Goal: Use online tool/utility: Use online tool/utility

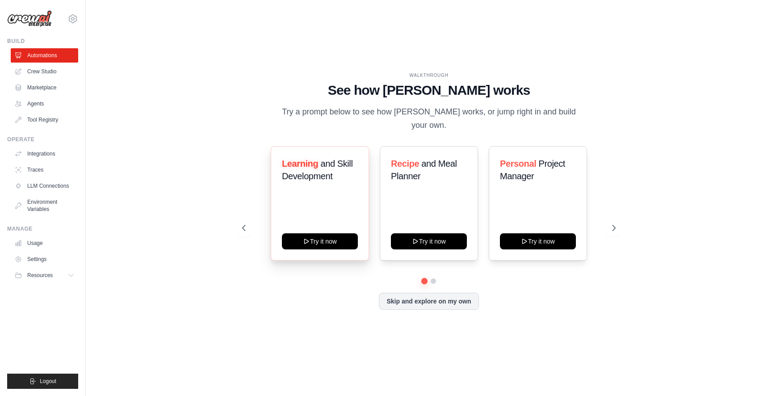
click at [342, 243] on div "Learning and Skill Development Try it now" at bounding box center [320, 203] width 98 height 114
click at [342, 237] on button "Try it now" at bounding box center [320, 240] width 76 height 16
click at [52, 75] on link "Crew Studio" at bounding box center [45, 71] width 67 height 14
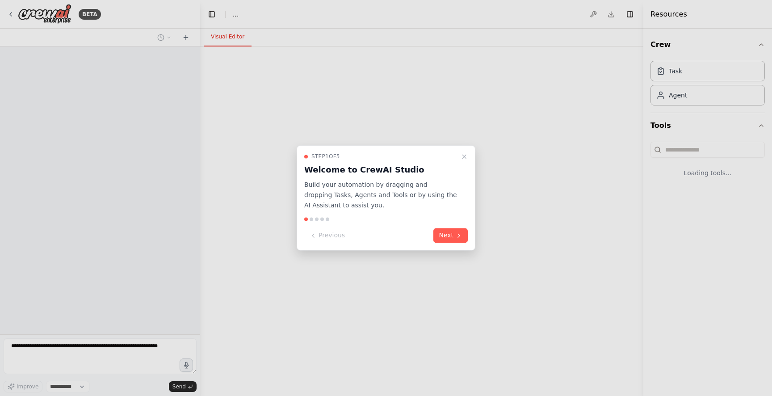
select select "****"
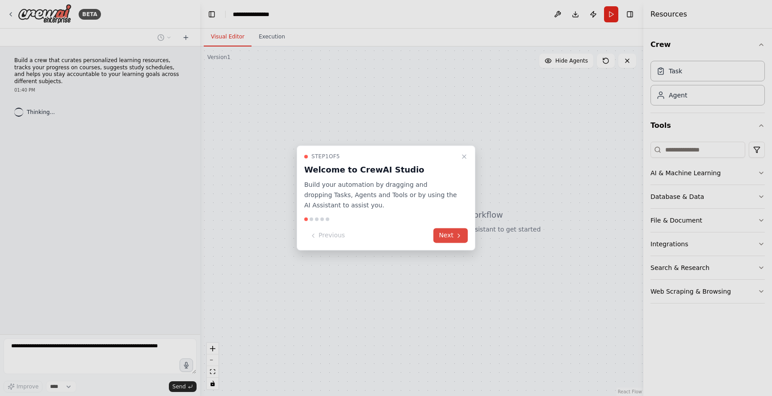
click at [459, 235] on icon at bounding box center [459, 236] width 2 height 4
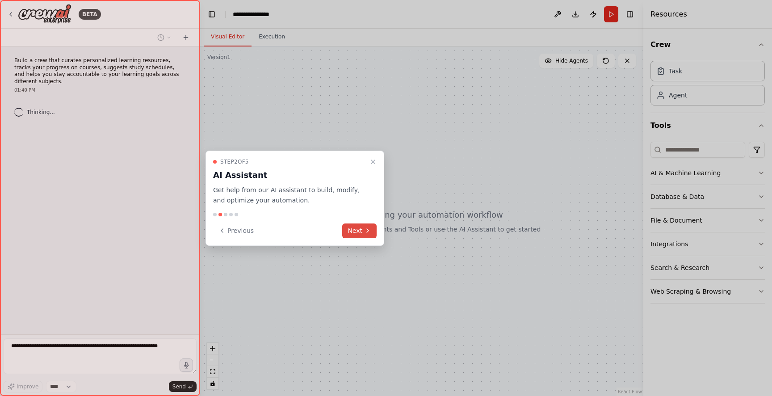
click at [367, 234] on icon at bounding box center [367, 230] width 7 height 7
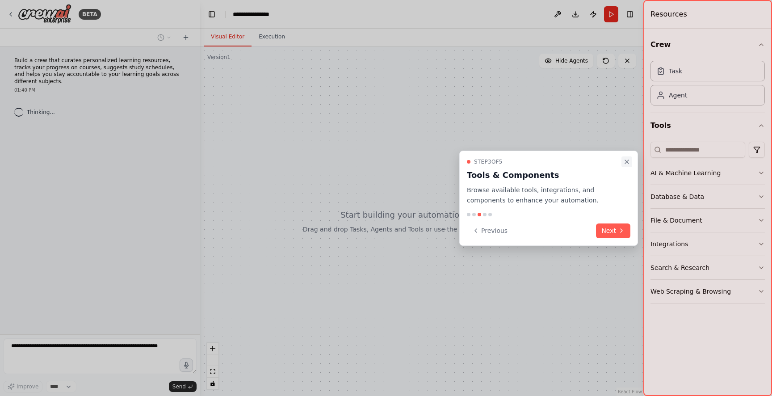
click at [625, 161] on icon "Close walkthrough" at bounding box center [627, 162] width 4 height 4
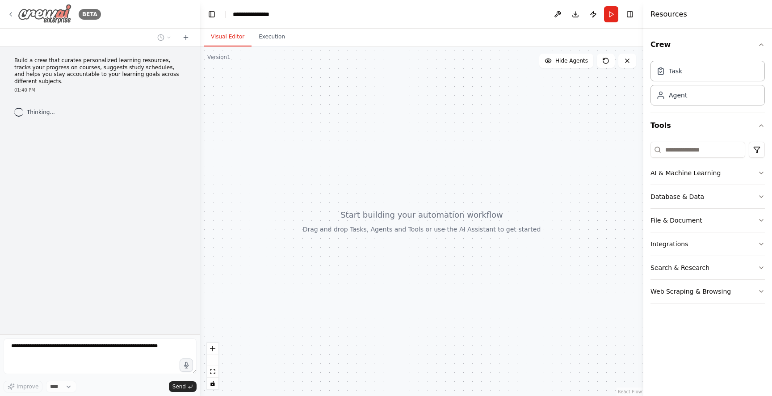
click at [16, 14] on div "BETA" at bounding box center [54, 14] width 94 height 20
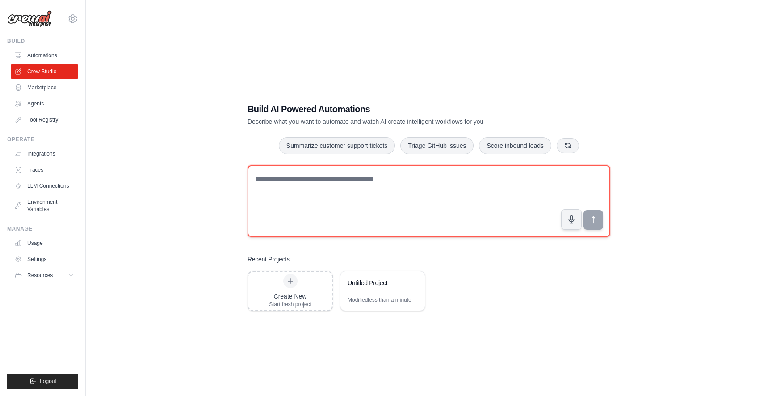
click at [293, 194] on textarea at bounding box center [429, 200] width 363 height 71
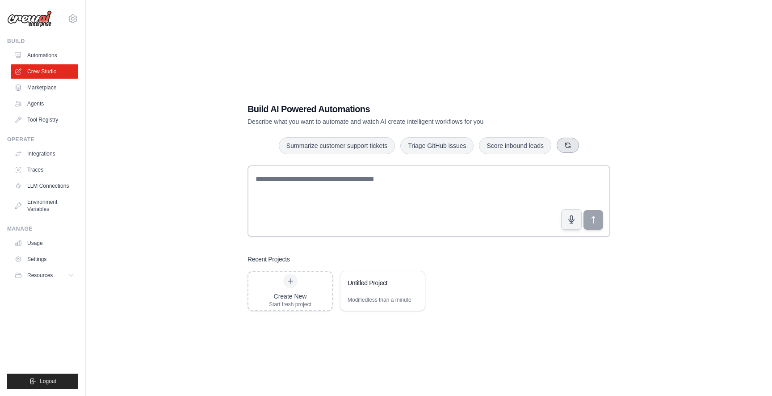
click at [574, 139] on button "button" at bounding box center [568, 145] width 22 height 15
click at [462, 148] on button "Create email marketing campaigns" at bounding box center [412, 145] width 112 height 17
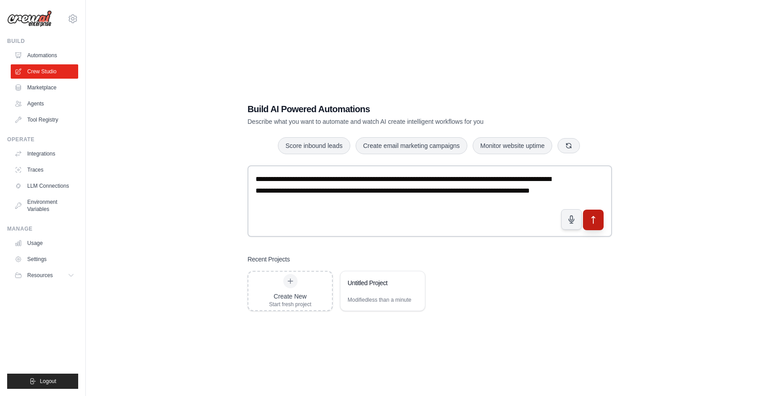
click at [597, 223] on icon "submit" at bounding box center [593, 219] width 9 height 9
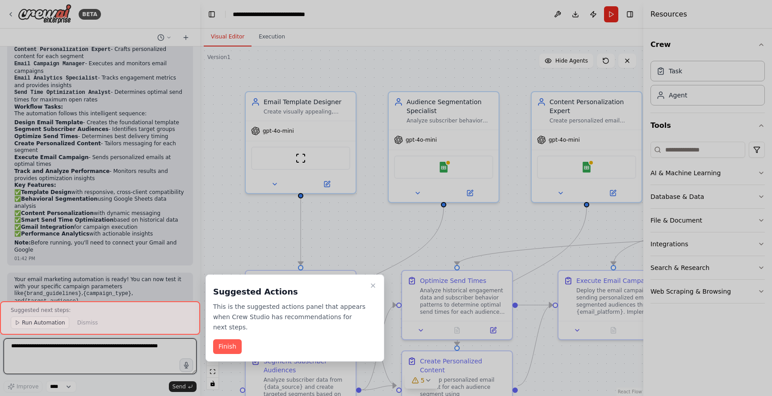
scroll to position [758, 0]
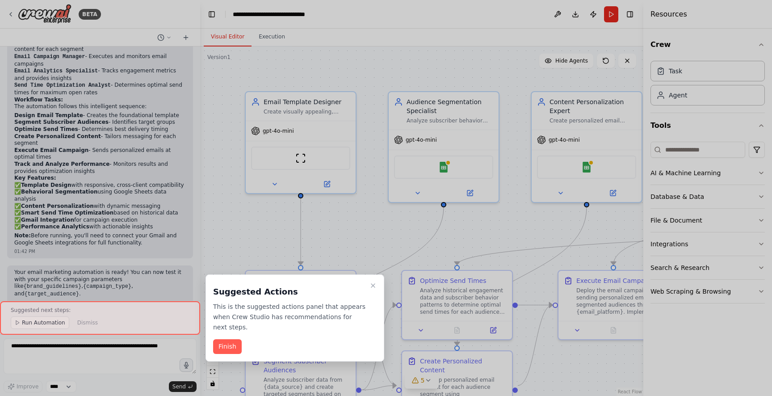
drag, startPoint x: 597, startPoint y: 223, endPoint x: 595, endPoint y: 218, distance: 6.0
click at [595, 218] on div at bounding box center [386, 198] width 772 height 396
click at [240, 351] on button "Finish" at bounding box center [227, 346] width 29 height 15
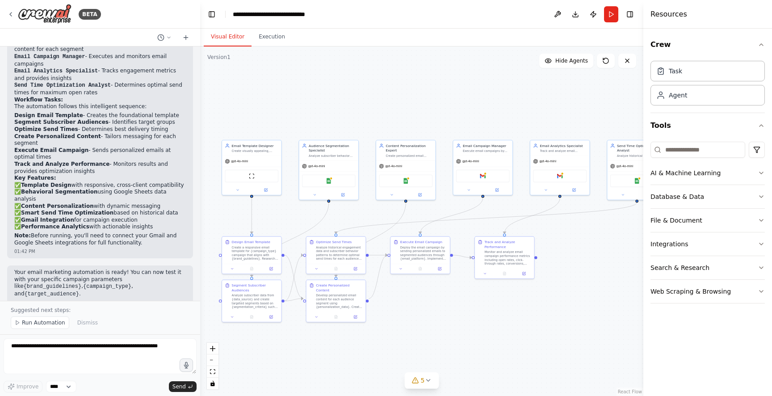
drag, startPoint x: 405, startPoint y: 225, endPoint x: 334, endPoint y: 218, distance: 71.4
click at [334, 218] on div ".deletable-edge-delete-btn { width: 20px; height: 20px; border: 0px solid #ffff…" at bounding box center [421, 220] width 443 height 349
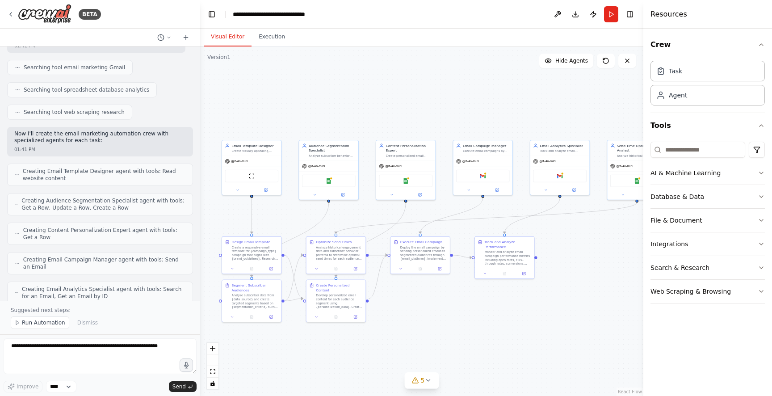
scroll to position [0, 0]
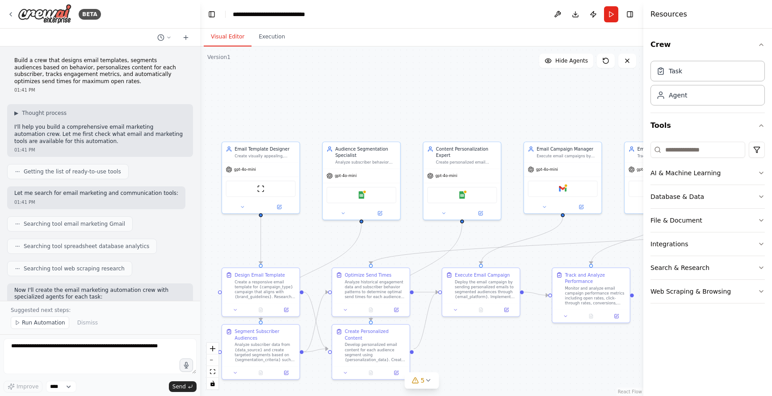
drag, startPoint x: 438, startPoint y: 111, endPoint x: 484, endPoint y: 119, distance: 46.6
click at [484, 119] on div ".deletable-edge-delete-btn { width: 20px; height: 20px; border: 0px solid #ffff…" at bounding box center [421, 220] width 443 height 349
drag, startPoint x: 362, startPoint y: 223, endPoint x: 376, endPoint y: 256, distance: 35.7
click at [376, 256] on div ".deletable-edge-delete-btn { width: 20px; height: 20px; border: 0px solid #ffff…" at bounding box center [421, 220] width 443 height 349
drag, startPoint x: 360, startPoint y: 221, endPoint x: 360, endPoint y: 214, distance: 6.3
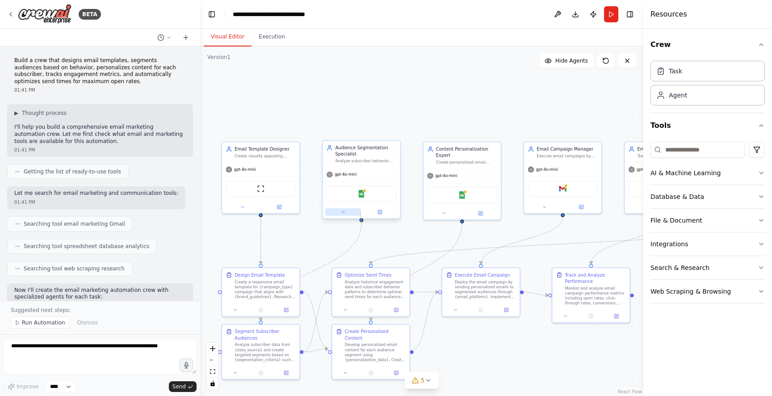
click at [360, 214] on div "Audience Segmentation Specialist Analyze subscriber behavior data from {data_so…" at bounding box center [361, 179] width 79 height 79
drag, startPoint x: 370, startPoint y: 218, endPoint x: 370, endPoint y: 209, distance: 9.8
click at [370, 209] on div "Audience Segmentation Specialist Analyze subscriber behavior data from {data_so…" at bounding box center [361, 173] width 79 height 79
click at [355, 208] on button at bounding box center [343, 206] width 36 height 8
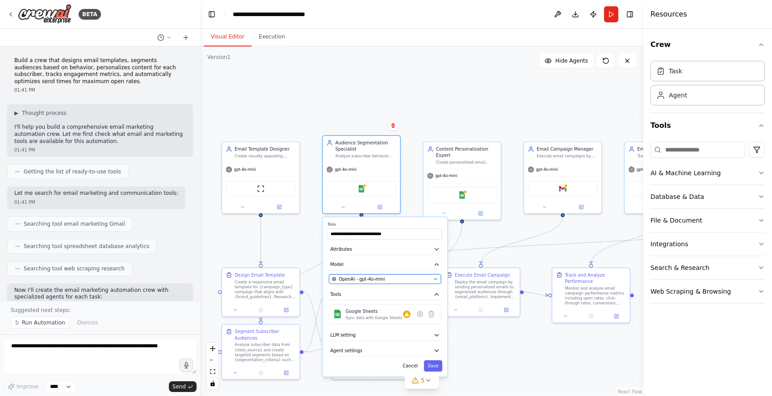
click at [389, 281] on div "OpenAI - gpt-4o-mini" at bounding box center [381, 279] width 99 height 6
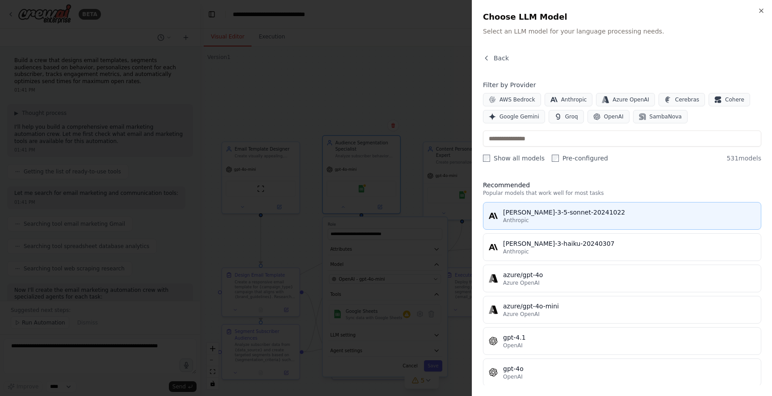
click at [553, 207] on button "[PERSON_NAME]-3-5-sonnet-20241022 Anthropic" at bounding box center [622, 216] width 278 height 28
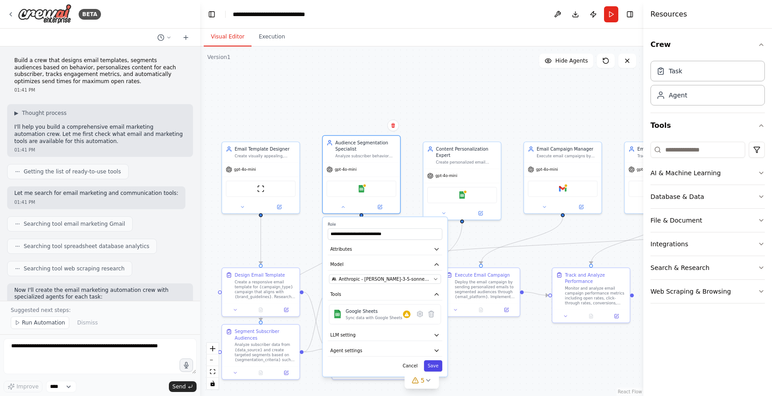
click at [440, 366] on button "Save" at bounding box center [433, 365] width 18 height 11
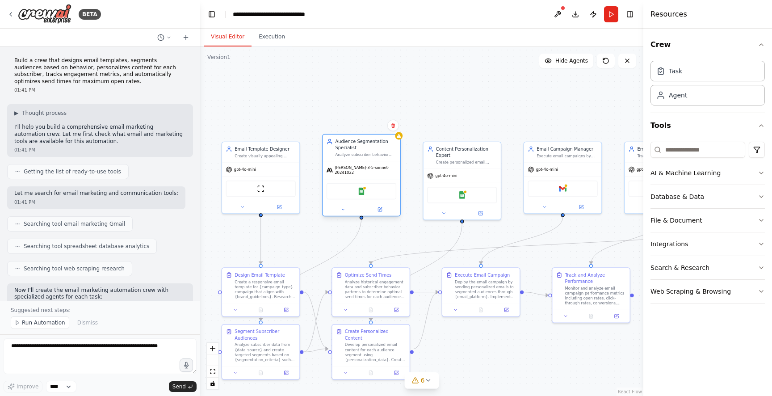
click at [369, 166] on span "[PERSON_NAME]-3-5-sonnet-20241022" at bounding box center [366, 170] width 62 height 10
click at [348, 172] on div "[PERSON_NAME]-3-5-sonnet-20241022" at bounding box center [361, 169] width 77 height 17
click at [343, 208] on icon at bounding box center [342, 209] width 5 height 5
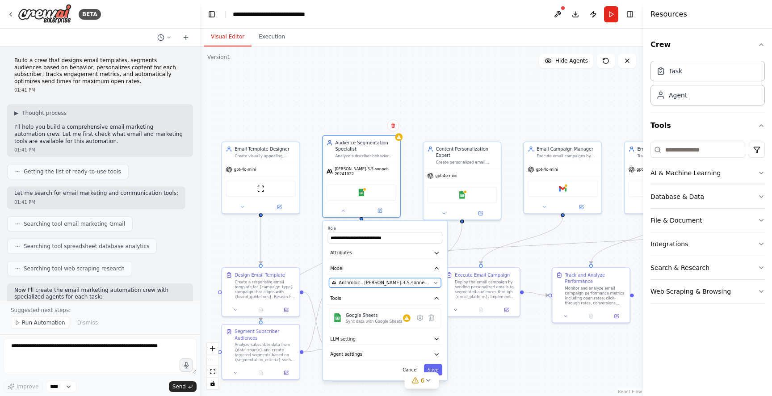
click at [393, 280] on span "Anthropic - [PERSON_NAME]-3-5-sonnet-20241022" at bounding box center [385, 283] width 92 height 6
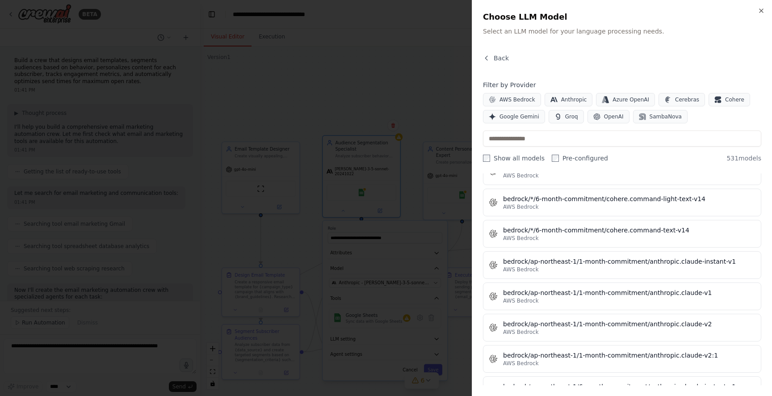
scroll to position [1200, 0]
click at [422, 98] on div at bounding box center [386, 198] width 772 height 396
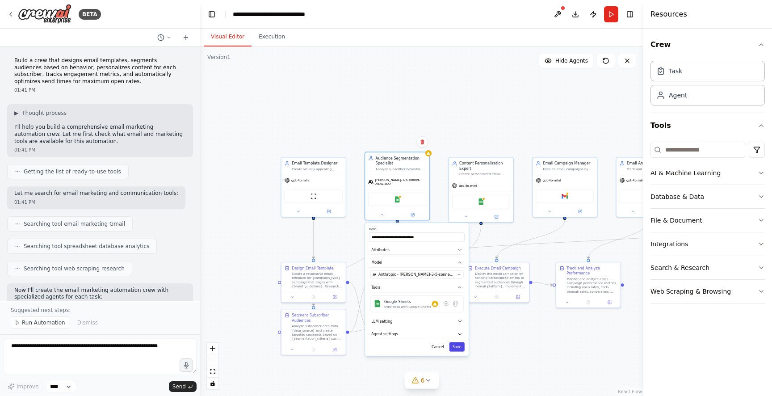
click at [462, 346] on button "Save" at bounding box center [456, 346] width 15 height 9
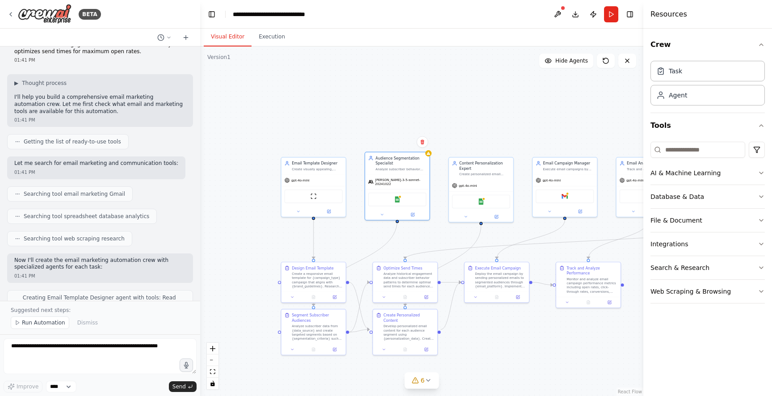
scroll to position [31, 0]
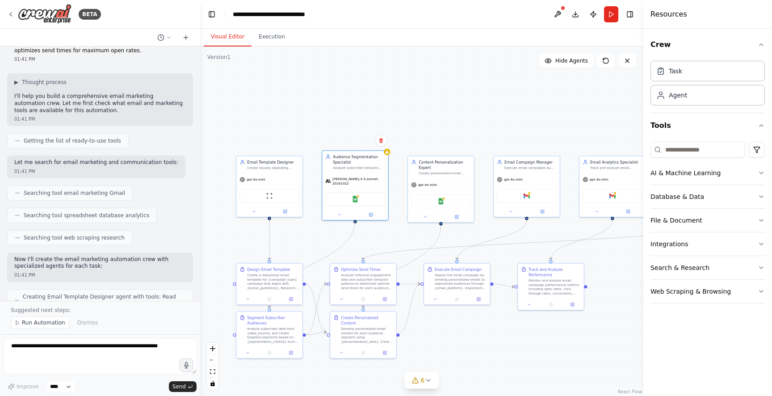
drag, startPoint x: 481, startPoint y: 131, endPoint x: 437, endPoint y: 131, distance: 44.2
click at [437, 131] on div ".deletable-edge-delete-btn { width: 20px; height: 20px; border: 0px solid #ffff…" at bounding box center [421, 220] width 443 height 349
click at [570, 63] on span "Hide Agents" at bounding box center [571, 60] width 33 height 7
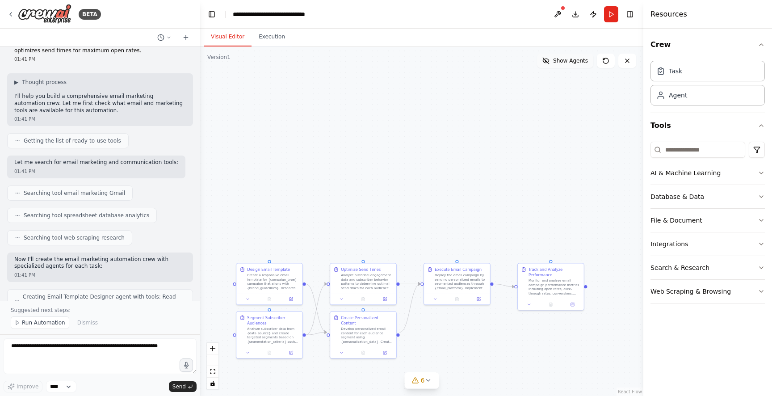
click at [570, 63] on span "Show Agents" at bounding box center [570, 60] width 35 height 7
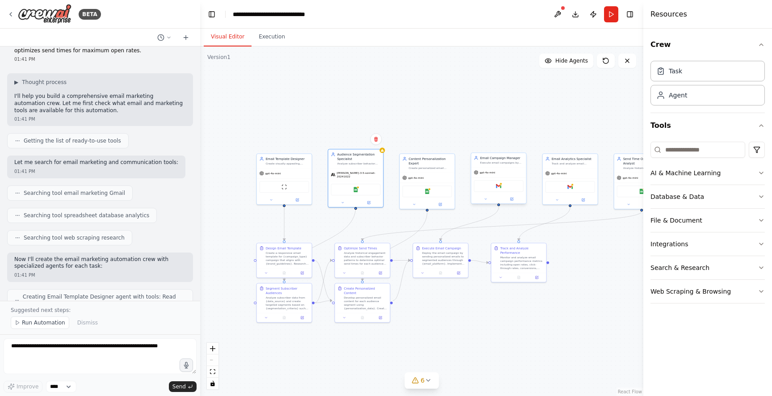
click at [499, 191] on div "Gmail" at bounding box center [499, 186] width 50 height 12
click at [520, 149] on button at bounding box center [519, 144] width 12 height 12
click at [493, 145] on button "Confirm" at bounding box center [494, 143] width 32 height 11
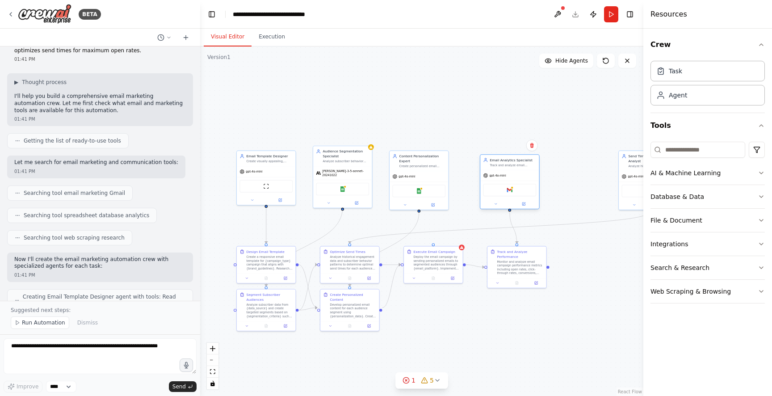
drag, startPoint x: 576, startPoint y: 177, endPoint x: 510, endPoint y: 184, distance: 66.5
click at [510, 184] on div "Gmail" at bounding box center [509, 189] width 59 height 18
drag, startPoint x: 626, startPoint y: 181, endPoint x: 555, endPoint y: 188, distance: 71.4
click at [555, 188] on div "Google Sheets" at bounding box center [576, 194] width 59 height 18
click at [565, 207] on button at bounding box center [562, 209] width 27 height 6
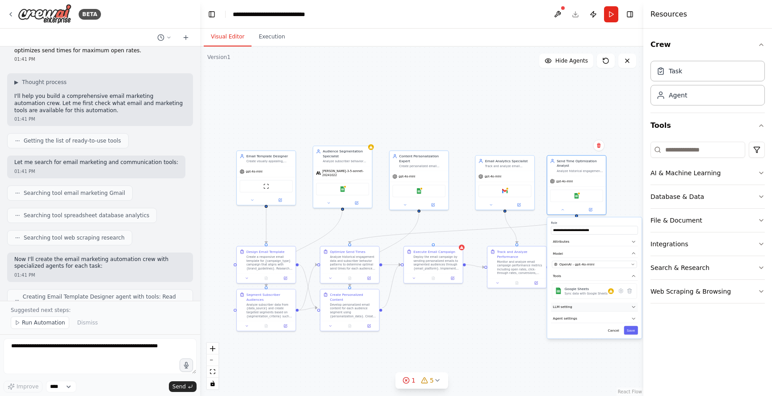
click at [616, 302] on button "LLM setting" at bounding box center [594, 306] width 87 height 9
click at [619, 365] on button "Cancel" at bounding box center [613, 363] width 17 height 8
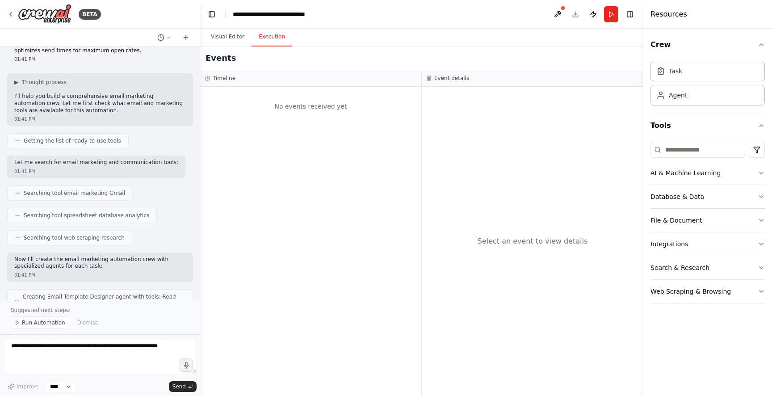
click at [266, 42] on button "Execution" at bounding box center [272, 37] width 41 height 19
click at [216, 46] on button "Visual Editor" at bounding box center [228, 37] width 48 height 19
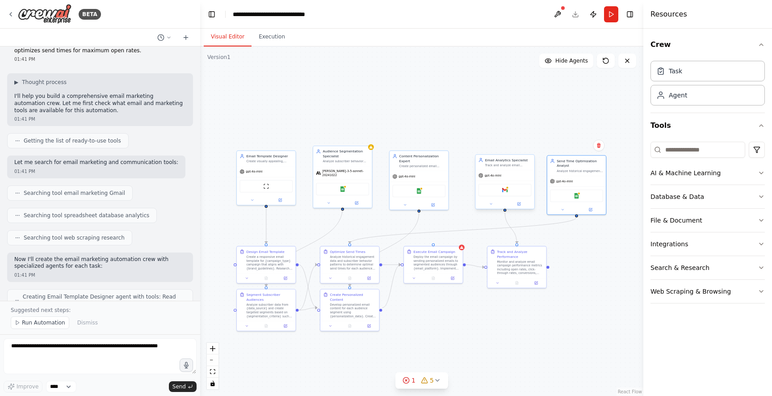
click at [516, 172] on div "gpt-4o-mini" at bounding box center [504, 175] width 59 height 11
click at [530, 144] on button at bounding box center [527, 145] width 12 height 12
click at [502, 145] on button "Confirm" at bounding box center [502, 145] width 32 height 11
click at [467, 232] on div ".deletable-edge-delete-btn { width: 20px; height: 20px; border: 0px solid #ffff…" at bounding box center [421, 220] width 443 height 349
click at [437, 241] on div ".deletable-edge-delete-btn { width: 20px; height: 20px; border: 0px solid #ffff…" at bounding box center [421, 220] width 443 height 349
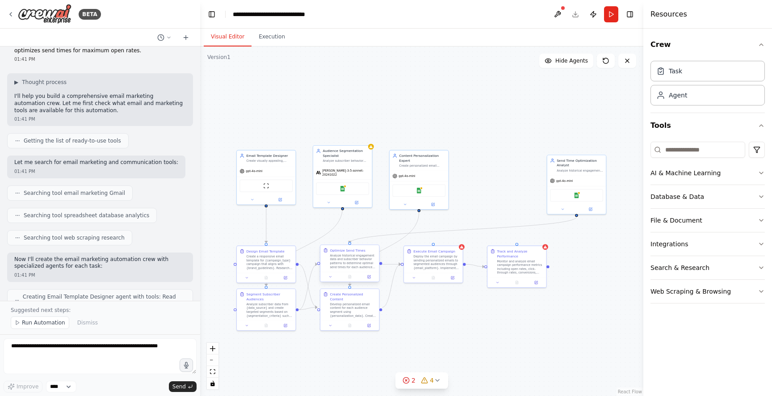
click at [360, 267] on div "Analyze historical engagement data and subscriber behavior patterns to determin…" at bounding box center [353, 261] width 46 height 15
click at [373, 238] on icon at bounding box center [372, 236] width 4 height 5
click at [357, 237] on button "Confirm" at bounding box center [347, 236] width 32 height 11
click at [449, 235] on div ".deletable-edge-delete-btn { width: 20px; height: 20px; border: 0px solid #ffff…" at bounding box center [421, 220] width 443 height 349
click at [452, 235] on div ".deletable-edge-delete-btn { width: 20px; height: 20px; border: 0px solid #ffff…" at bounding box center [421, 220] width 443 height 349
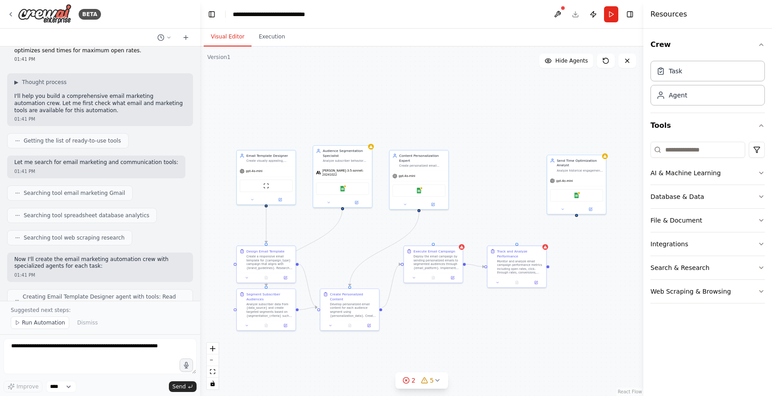
click at [430, 238] on div ".deletable-edge-delete-btn { width: 20px; height: 20px; border: 0px solid #ffff…" at bounding box center [421, 220] width 443 height 349
click at [464, 247] on div at bounding box center [462, 246] width 6 height 6
click at [459, 235] on button at bounding box center [456, 237] width 12 height 12
click at [439, 237] on button "Confirm" at bounding box center [430, 236] width 32 height 11
click at [549, 227] on div ".deletable-edge-delete-btn { width: 20px; height: 20px; border: 0px solid #ffff…" at bounding box center [421, 220] width 443 height 349
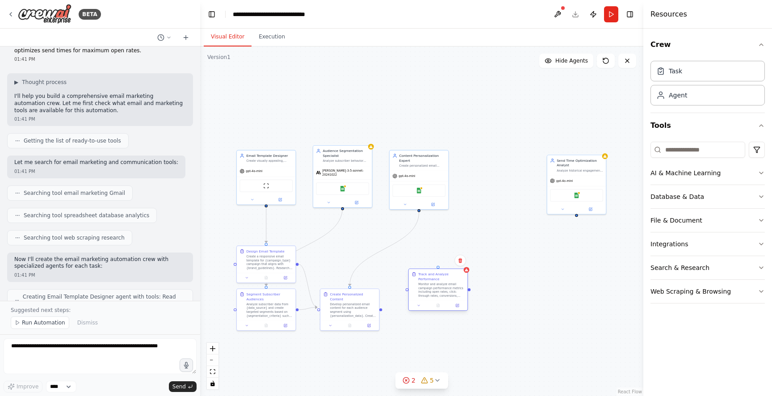
drag, startPoint x: 512, startPoint y: 273, endPoint x: 435, endPoint y: 299, distance: 81.5
click at [435, 299] on div "Track and Analyze Performance Monitor and analyze email campaign performance me…" at bounding box center [438, 285] width 59 height 32
click at [460, 260] on icon at bounding box center [460, 260] width 4 height 5
click at [443, 263] on button "Confirm" at bounding box center [435, 260] width 32 height 11
drag, startPoint x: 573, startPoint y: 170, endPoint x: 504, endPoint y: 165, distance: 69.4
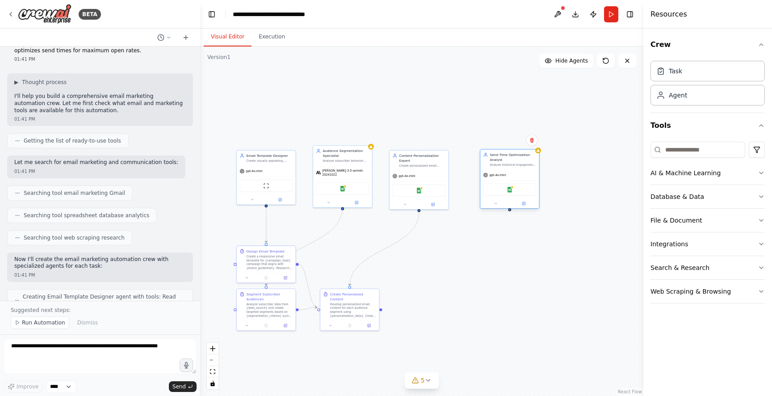
click at [504, 165] on div "Analyze historical engagement data and subscriber behavior patterns to determin…" at bounding box center [513, 165] width 46 height 4
click at [525, 136] on button at bounding box center [527, 140] width 12 height 12
click at [501, 143] on button "Confirm" at bounding box center [502, 140] width 32 height 11
click at [611, 20] on button "Run" at bounding box center [611, 14] width 14 height 16
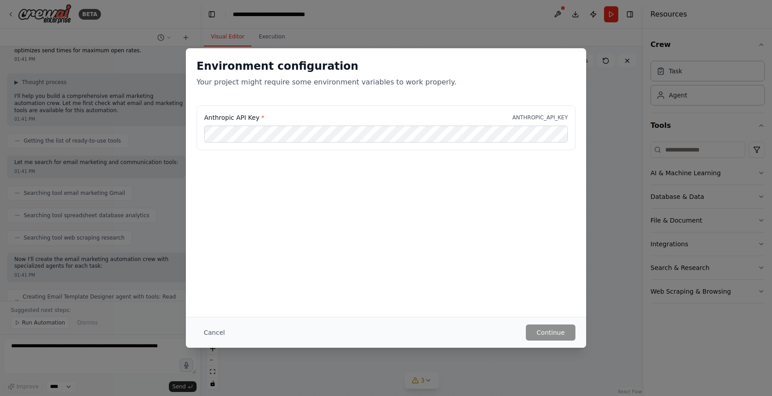
click at [530, 252] on div "Environment configuration Your project might require some environment variables…" at bounding box center [386, 182] width 400 height 269
click at [558, 321] on div "Cancel Continue" at bounding box center [386, 332] width 400 height 31
click at [566, 21] on div "Environment configuration Your project might require some environment variables…" at bounding box center [386, 198] width 772 height 396
click at [400, 24] on div "Environment configuration Your project might require some environment variables…" at bounding box center [386, 198] width 772 height 396
click at [212, 325] on button "Cancel" at bounding box center [214, 332] width 35 height 16
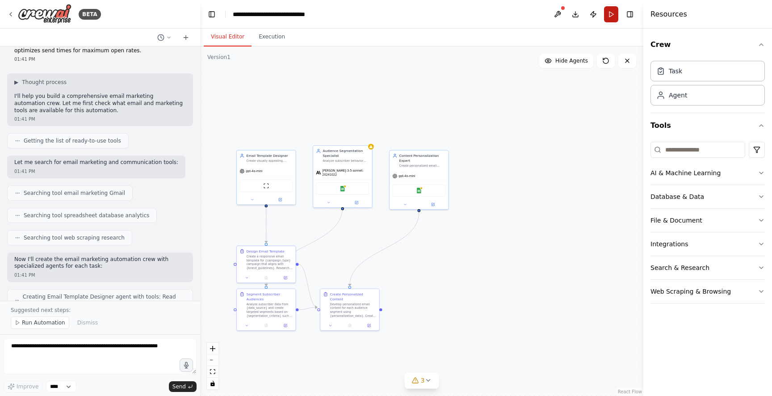
click at [609, 10] on button "Run" at bounding box center [611, 14] width 14 height 16
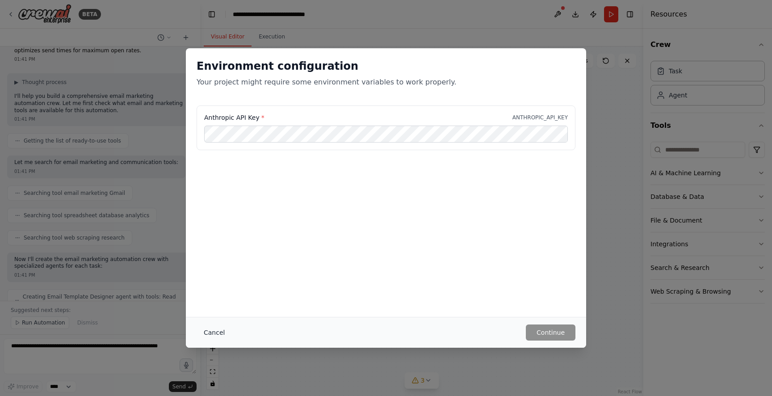
click at [222, 327] on button "Cancel" at bounding box center [214, 332] width 35 height 16
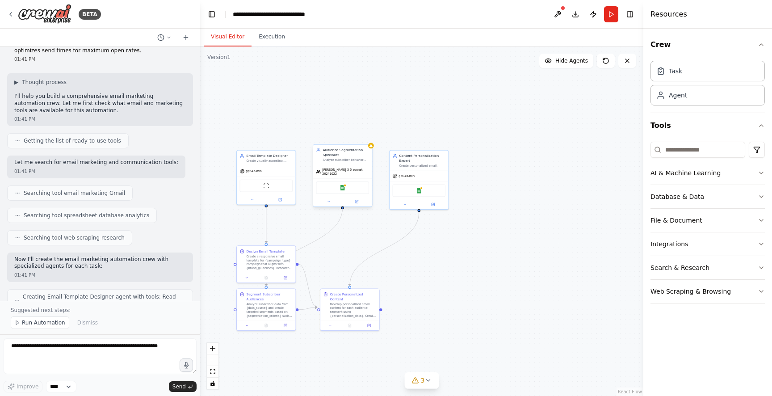
click at [331, 189] on div "Google Sheets" at bounding box center [342, 187] width 53 height 13
click at [268, 190] on div "ScrapeWebsiteTool" at bounding box center [265, 185] width 53 height 13
click at [254, 201] on button at bounding box center [252, 199] width 27 height 6
click at [300, 256] on div "OpenAI - gpt-4o-mini" at bounding box center [281, 254] width 75 height 5
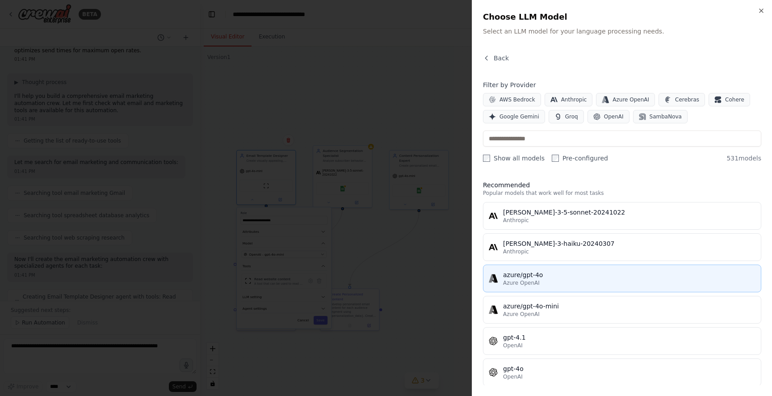
scroll to position [6, 0]
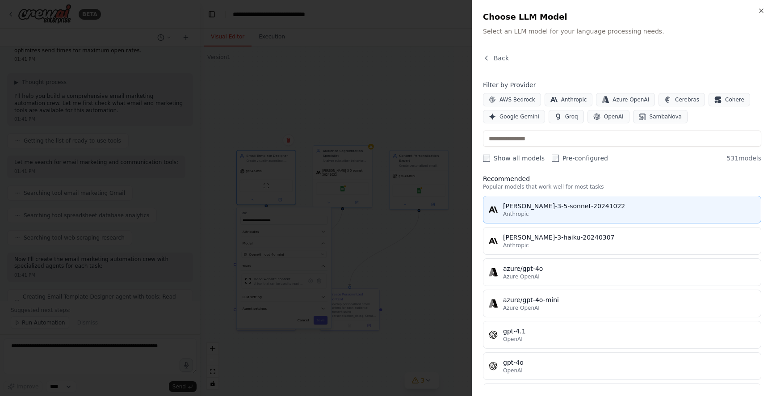
click at [536, 209] on div "[PERSON_NAME]-3-5-sonnet-20241022" at bounding box center [629, 205] width 252 height 9
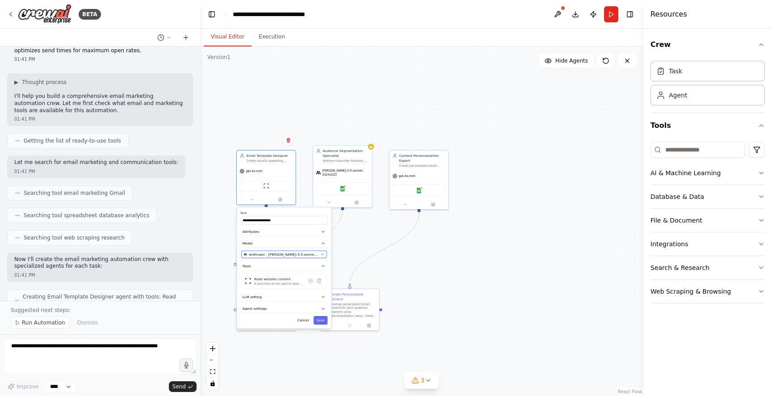
click at [281, 257] on button "Anthropic - [PERSON_NAME]-3-5-sonnet-20241022" at bounding box center [284, 254] width 85 height 7
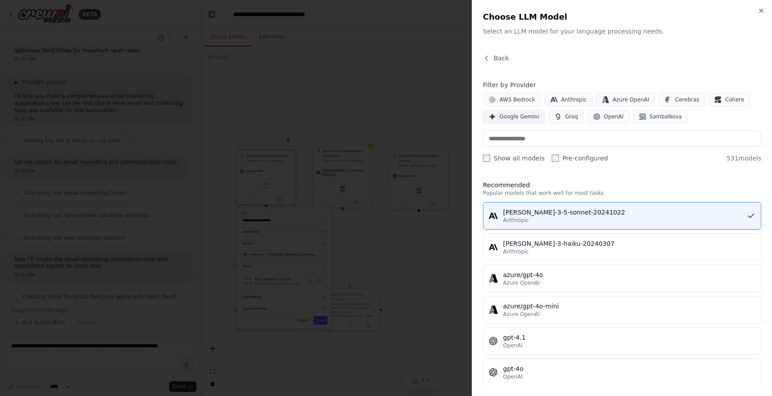
click at [530, 120] on span "Google Gemini" at bounding box center [519, 116] width 40 height 7
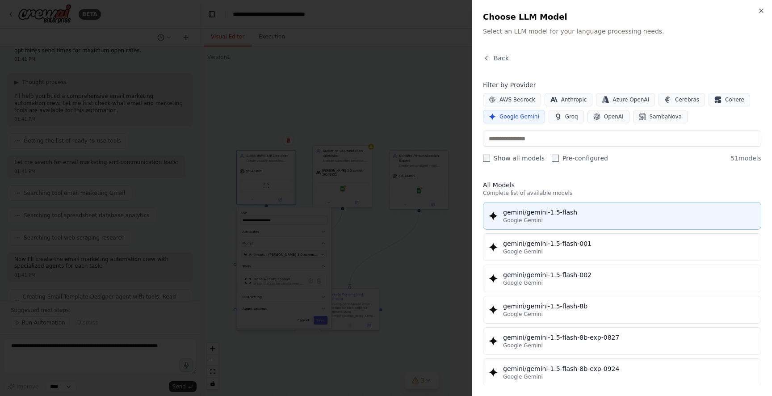
click at [567, 208] on div "gemini/gemini-1.5-flash" at bounding box center [629, 212] width 252 height 9
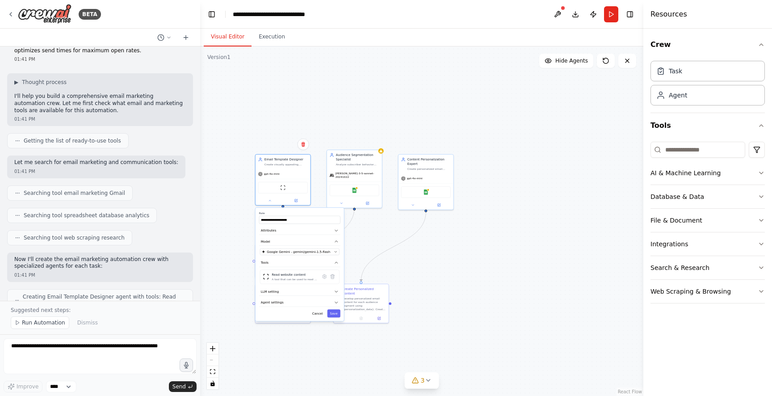
click at [318, 317] on div "**********" at bounding box center [300, 264] width 88 height 113
click at [319, 312] on button "Cancel" at bounding box center [318, 313] width 16 height 8
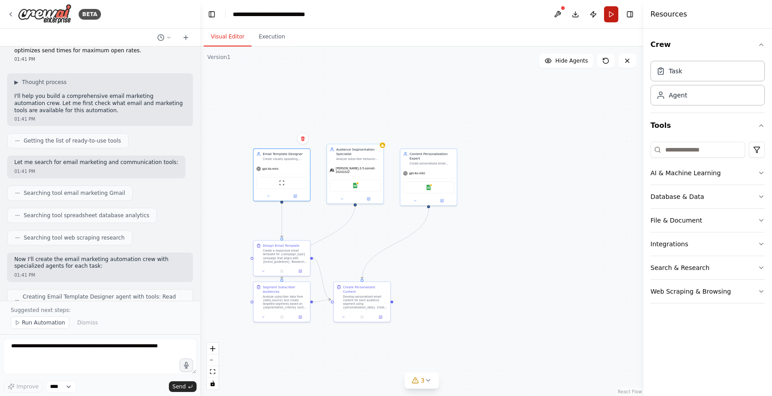
click at [613, 13] on button "Run" at bounding box center [611, 14] width 14 height 16
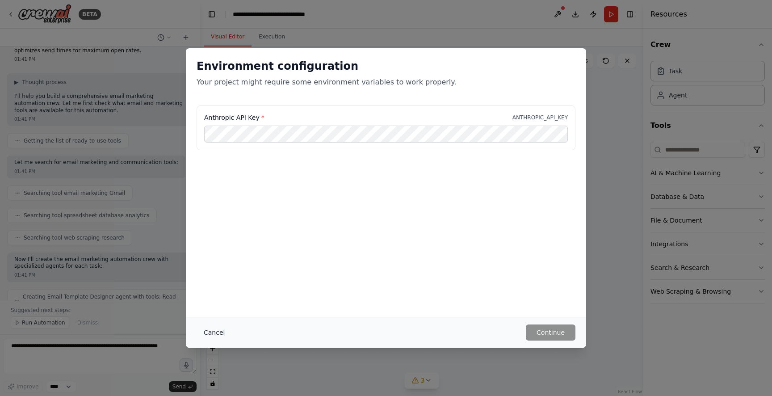
click at [214, 325] on button "Cancel" at bounding box center [214, 332] width 35 height 16
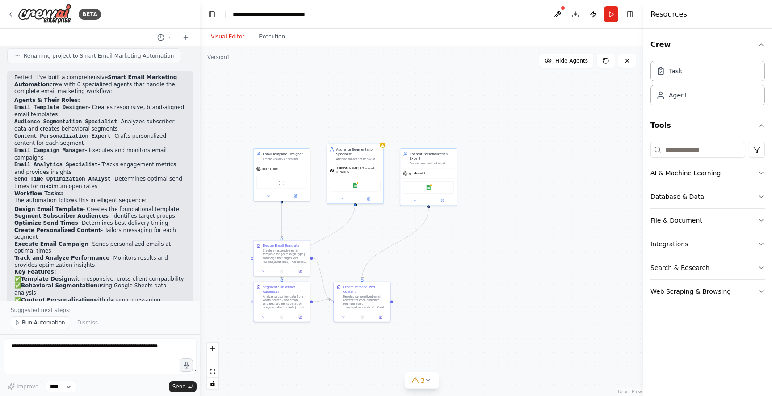
scroll to position [758, 0]
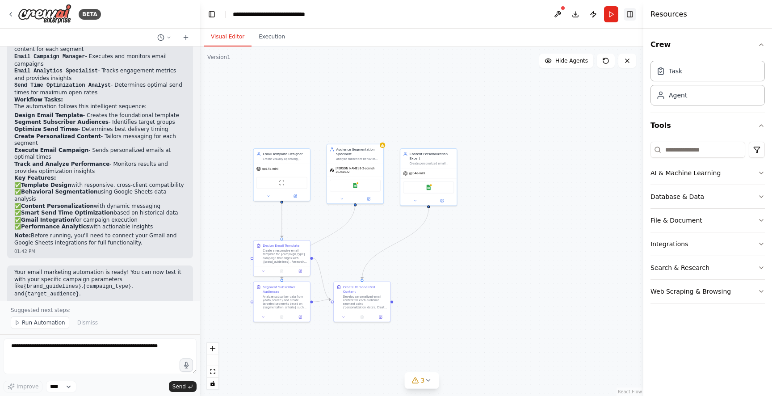
click at [629, 17] on button "Toggle Right Sidebar" at bounding box center [630, 14] width 13 height 13
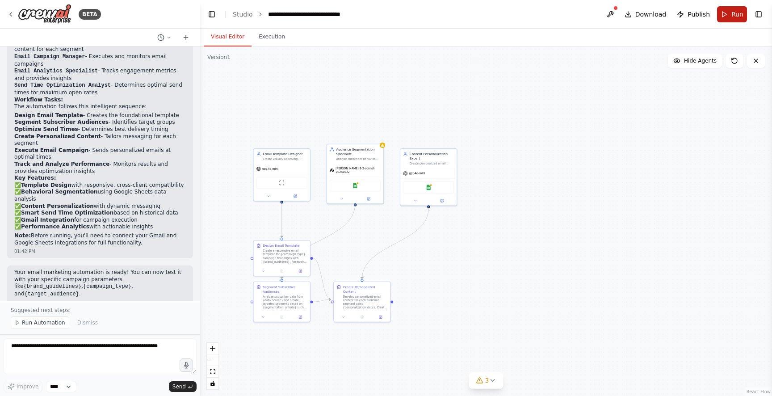
click at [730, 13] on button "Run" at bounding box center [732, 14] width 30 height 16
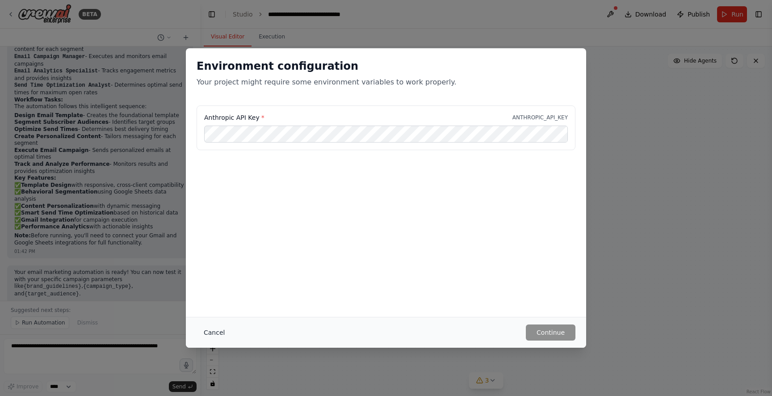
click at [201, 335] on button "Cancel" at bounding box center [214, 332] width 35 height 16
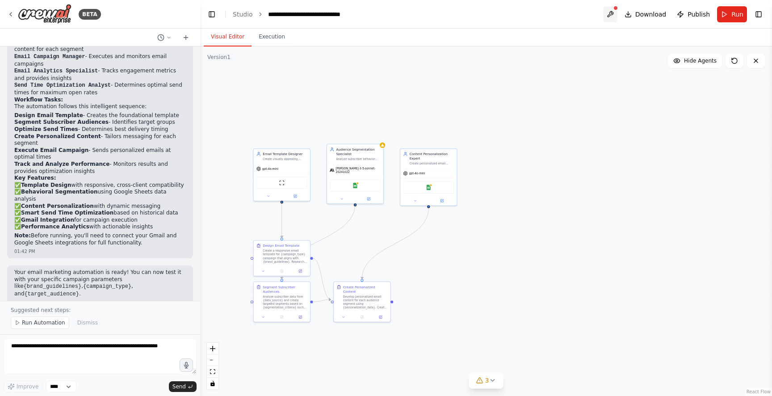
click at [616, 17] on button at bounding box center [610, 14] width 14 height 16
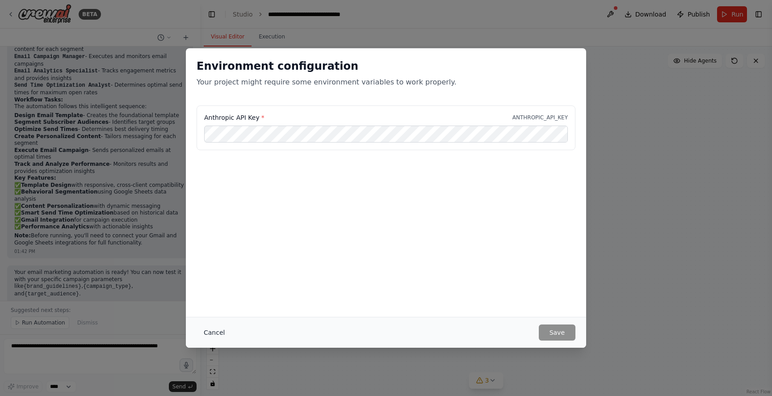
click at [221, 328] on button "Cancel" at bounding box center [214, 332] width 35 height 16
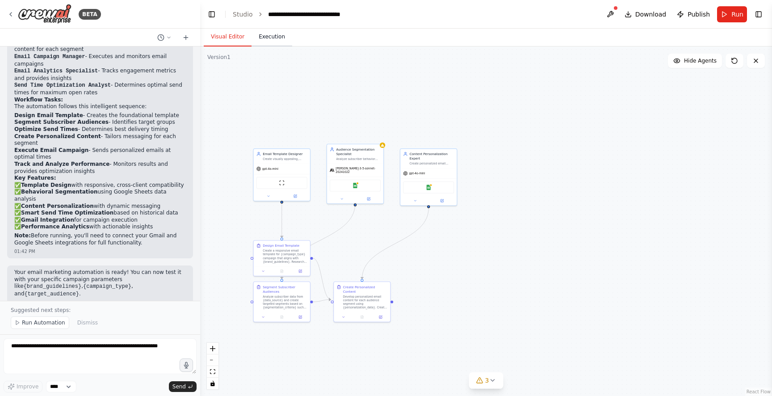
click at [283, 42] on button "Execution" at bounding box center [272, 37] width 41 height 19
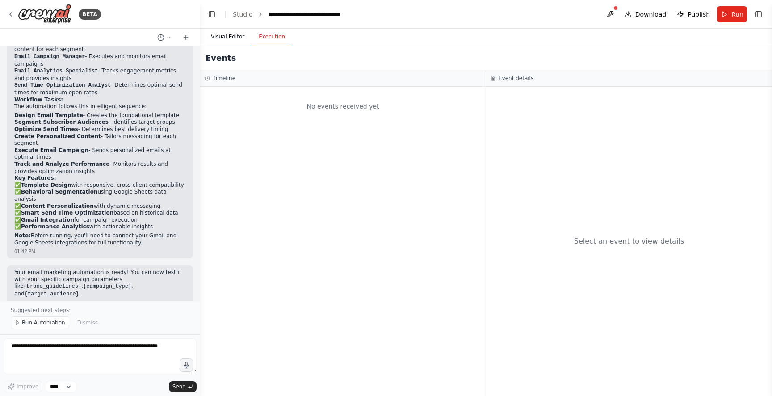
click at [230, 41] on button "Visual Editor" at bounding box center [228, 37] width 48 height 19
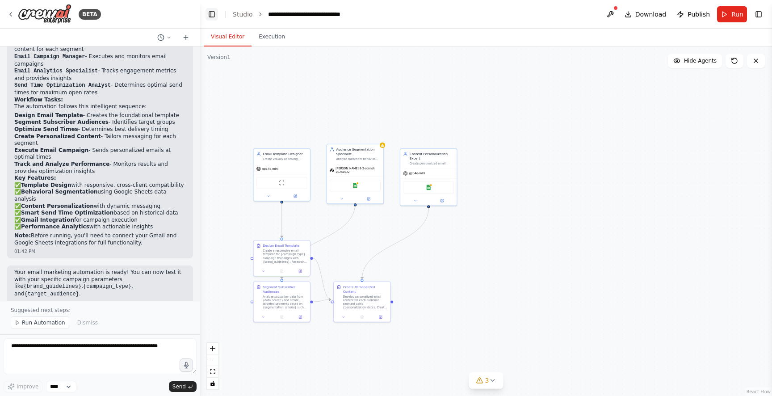
click at [212, 15] on button "Toggle Left Sidebar" at bounding box center [212, 14] width 13 height 13
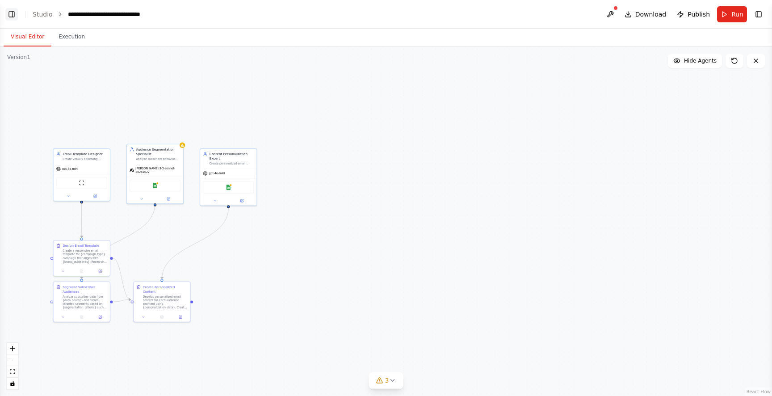
click at [10, 19] on button "Toggle Left Sidebar" at bounding box center [11, 14] width 13 height 13
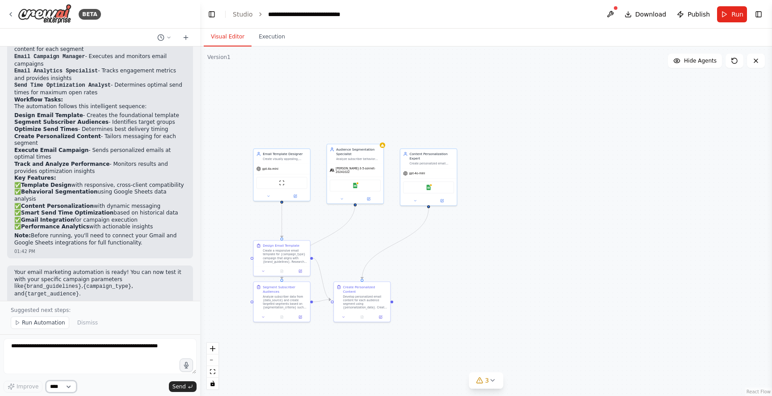
click at [64, 382] on select "****" at bounding box center [61, 387] width 30 height 12
click at [46, 381] on select "****" at bounding box center [61, 387] width 30 height 12
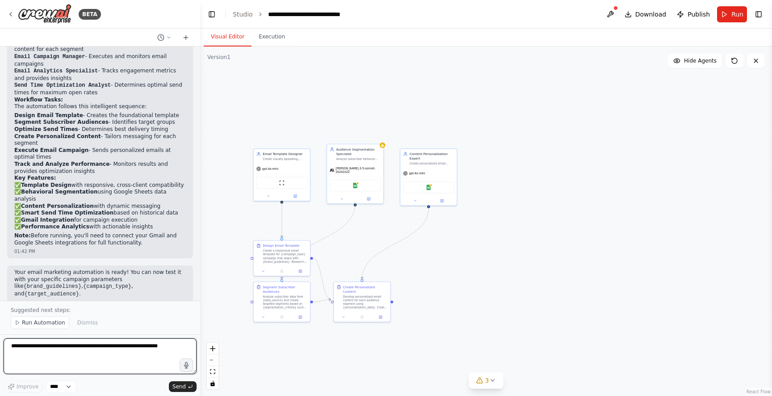
click at [89, 363] on textarea at bounding box center [100, 356] width 193 height 36
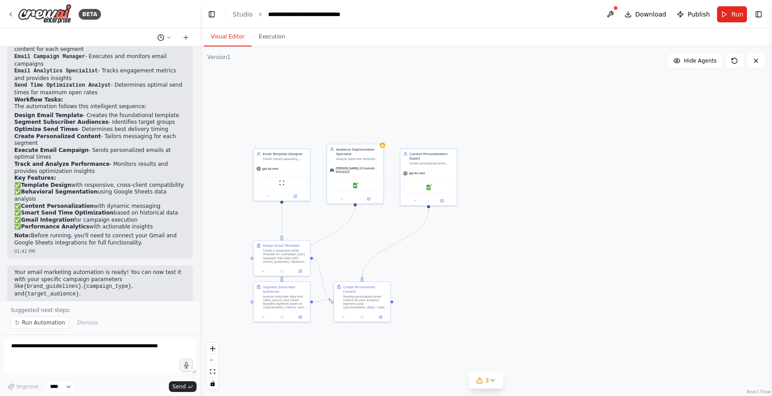
click at [171, 33] on button at bounding box center [164, 37] width 21 height 11
click at [143, 57] on span "Build a crew that designs email templates, segments audiences based on behavior…" at bounding box center [126, 55] width 58 height 7
click at [258, 34] on button "Execution" at bounding box center [272, 37] width 41 height 19
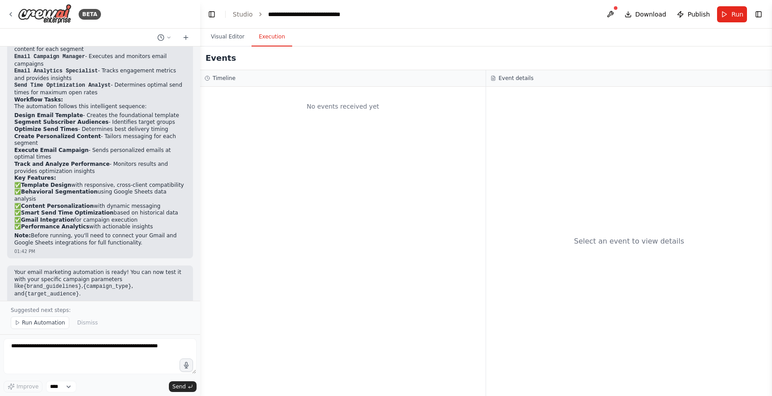
click at [226, 75] on h3 "Timeline" at bounding box center [224, 78] width 23 height 7
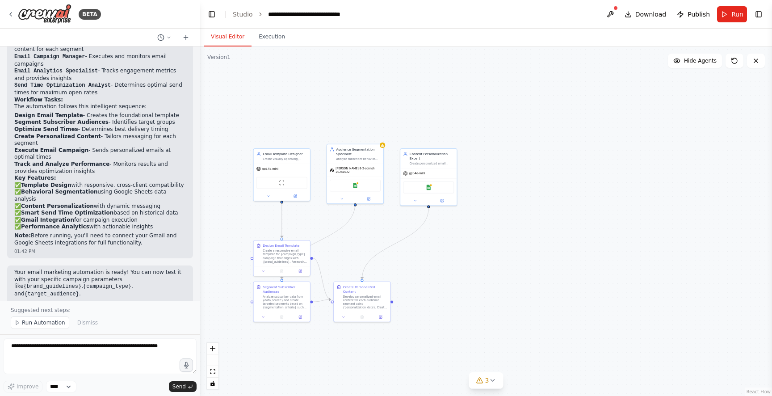
click at [219, 31] on button "Visual Editor" at bounding box center [228, 37] width 48 height 19
click at [300, 200] on div "Email Template Designer Create visually appealing, responsive email templates t…" at bounding box center [281, 173] width 57 height 53
click at [285, 172] on div "gpt-4o-mini" at bounding box center [282, 168] width 56 height 10
click at [267, 196] on icon at bounding box center [269, 195] width 4 height 4
click at [309, 213] on input "**********" at bounding box center [299, 216] width 84 height 8
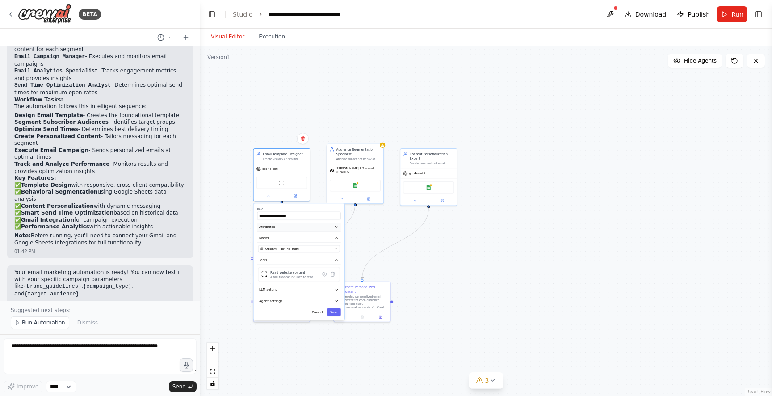
click at [301, 231] on button "Attributes" at bounding box center [299, 226] width 84 height 8
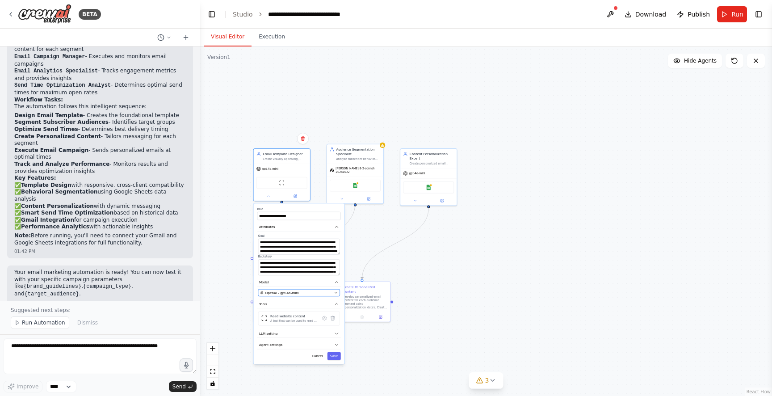
click at [315, 294] on div "OpenAI - gpt-4o-mini" at bounding box center [296, 292] width 72 height 4
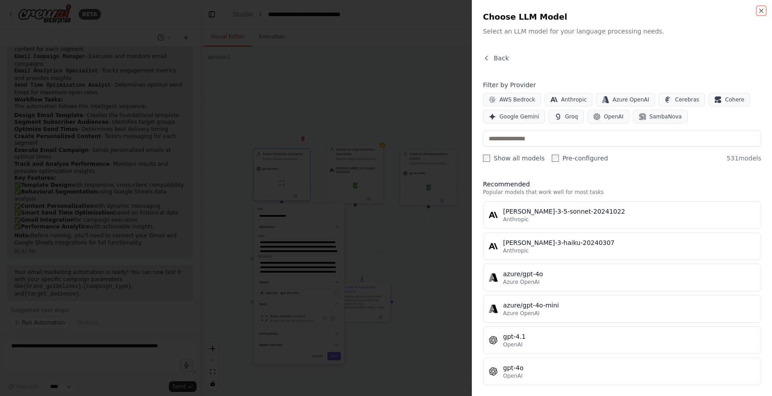
scroll to position [0, 0]
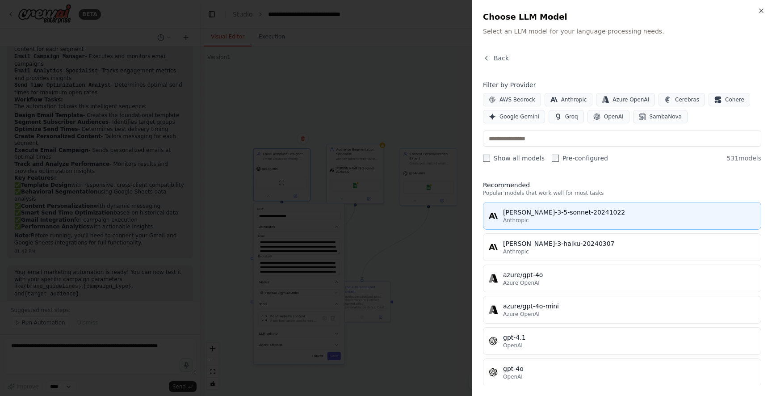
click at [650, 225] on button "[PERSON_NAME]-3-5-sonnet-20241022 Anthropic" at bounding box center [622, 216] width 278 height 28
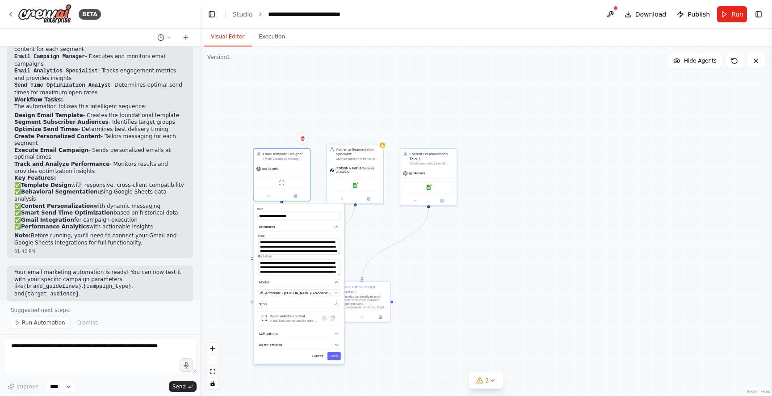
click at [716, 17] on header "**********" at bounding box center [486, 14] width 572 height 29
click at [730, 14] on button "Run" at bounding box center [732, 14] width 30 height 16
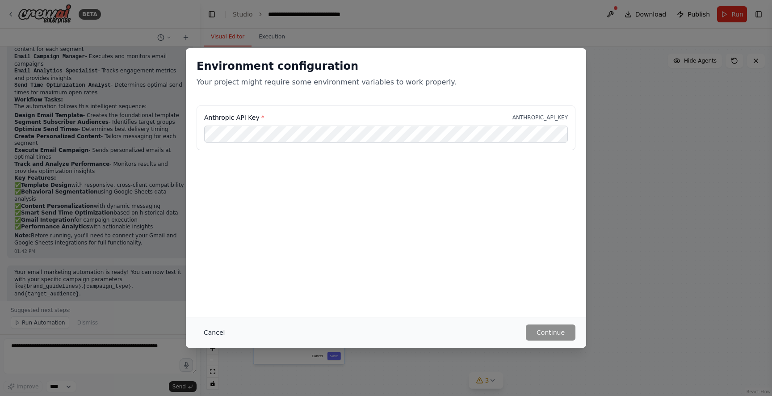
click at [208, 329] on button "Cancel" at bounding box center [214, 332] width 35 height 16
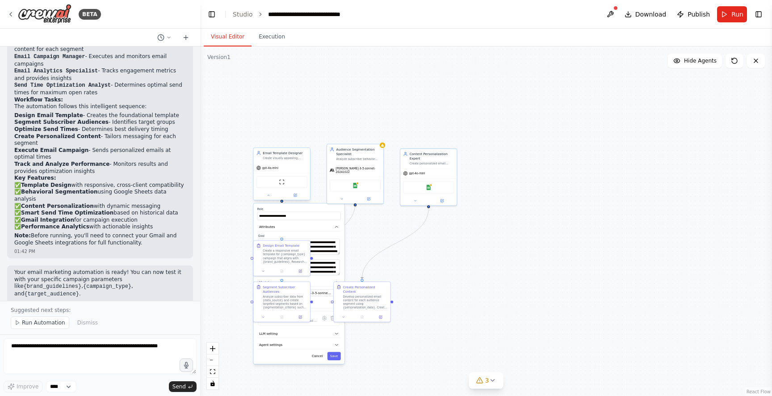
click at [272, 199] on div at bounding box center [282, 195] width 56 height 9
click at [333, 361] on div "**********" at bounding box center [299, 283] width 91 height 160
click at [334, 356] on button "Save" at bounding box center [333, 356] width 13 height 8
click at [415, 203] on div at bounding box center [428, 199] width 56 height 9
click at [414, 199] on icon at bounding box center [415, 200] width 4 height 4
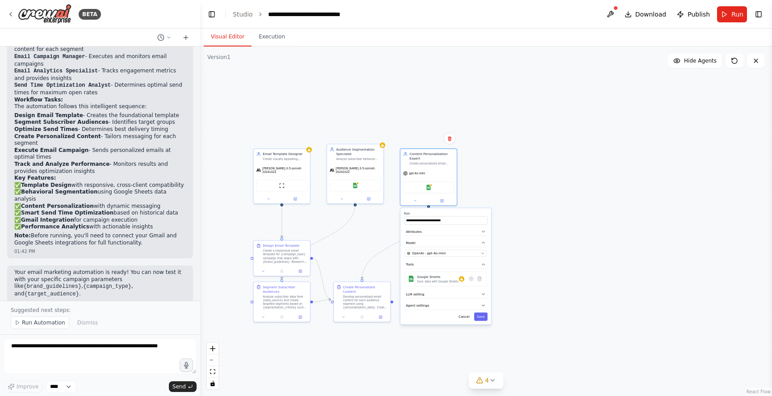
click at [459, 256] on div "**********" at bounding box center [445, 266] width 91 height 116
click at [459, 251] on div "OpenAI - gpt-4o-mini" at bounding box center [443, 253] width 72 height 4
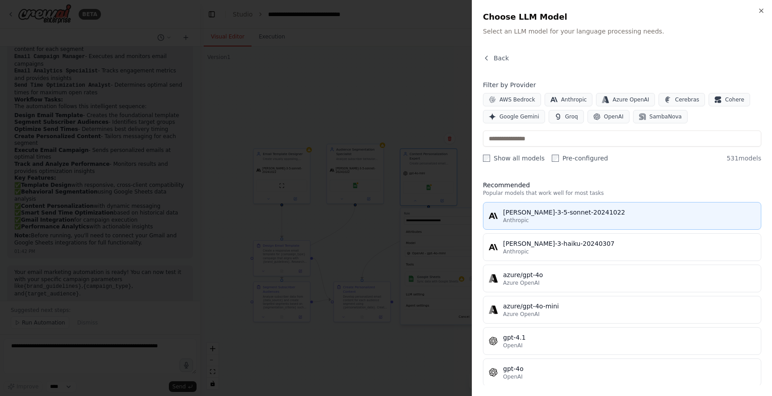
click at [531, 209] on div "[PERSON_NAME]-3-5-sonnet-20241022" at bounding box center [629, 212] width 252 height 9
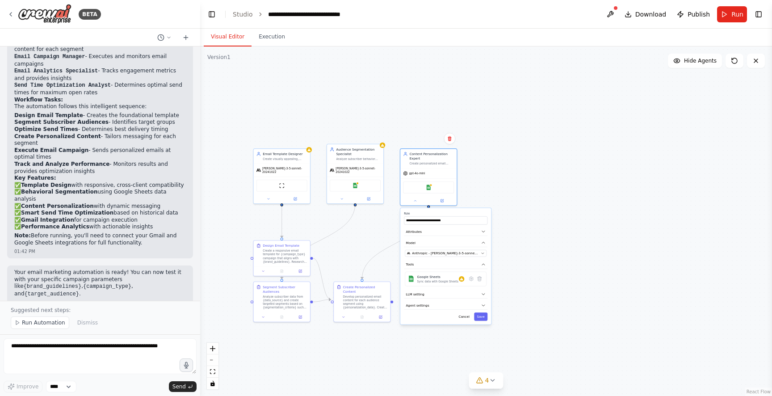
click at [484, 321] on div "**********" at bounding box center [445, 266] width 91 height 116
click at [483, 317] on button "Save" at bounding box center [480, 316] width 13 height 8
click at [720, 8] on button "Run" at bounding box center [732, 14] width 30 height 16
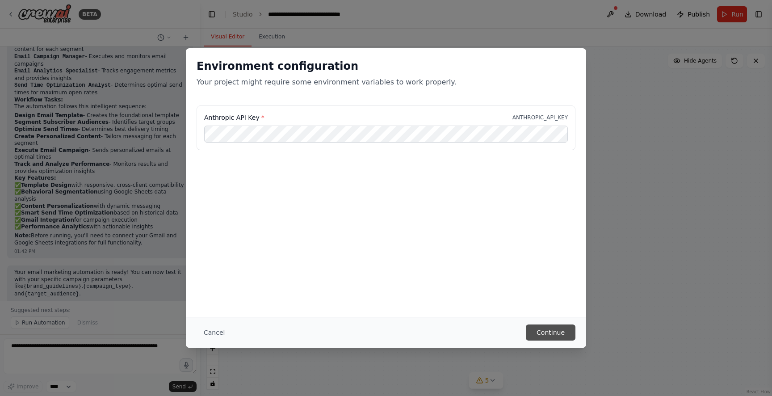
click at [554, 327] on button "Continue" at bounding box center [551, 332] width 50 height 16
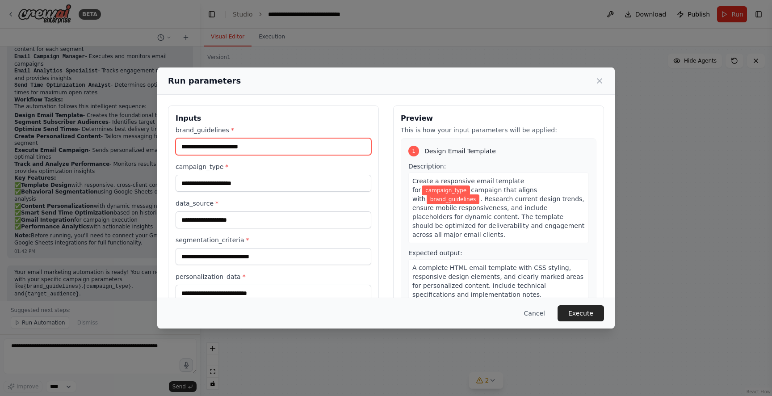
click at [269, 149] on input "brand_guidelines *" at bounding box center [274, 146] width 196 height 17
click at [215, 151] on input "**********" at bounding box center [274, 146] width 196 height 17
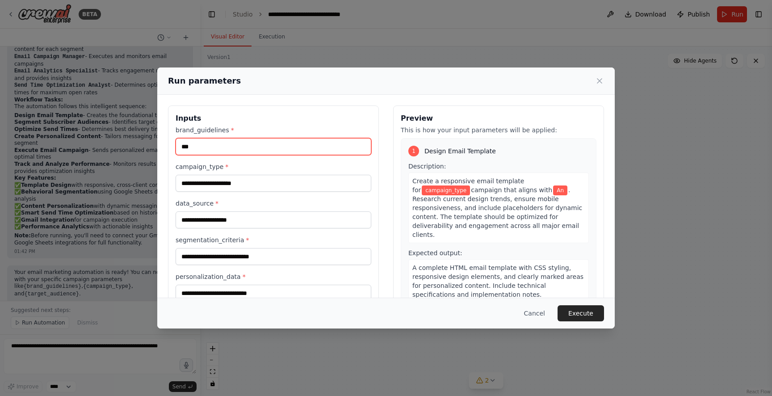
type input "*"
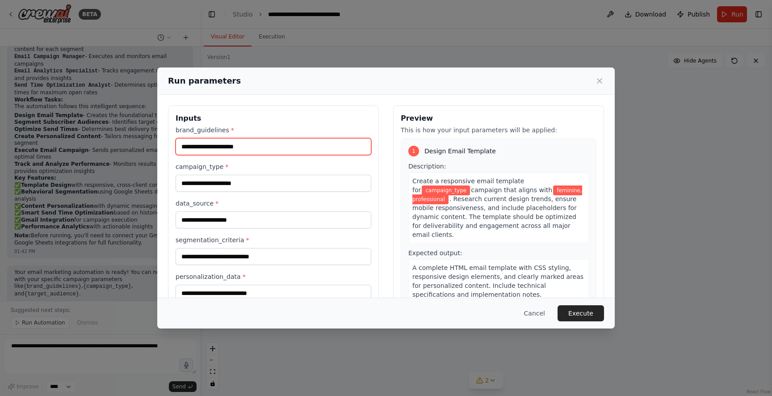
type input "**********"
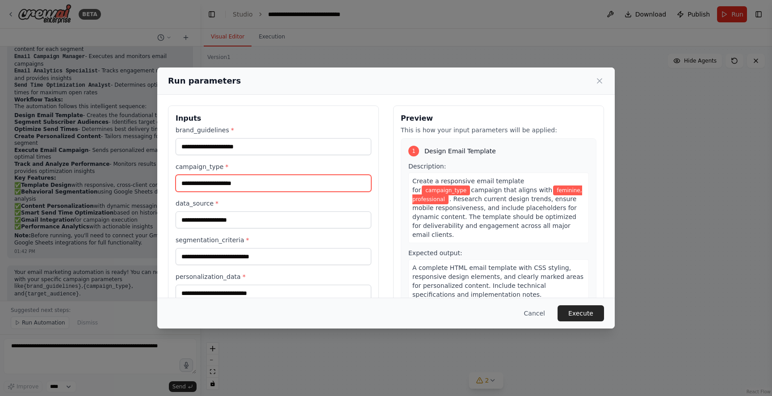
click at [248, 178] on input "campaign_type *" at bounding box center [274, 183] width 196 height 17
click at [224, 180] on input "campaign_type *" at bounding box center [274, 183] width 196 height 17
type input "*********"
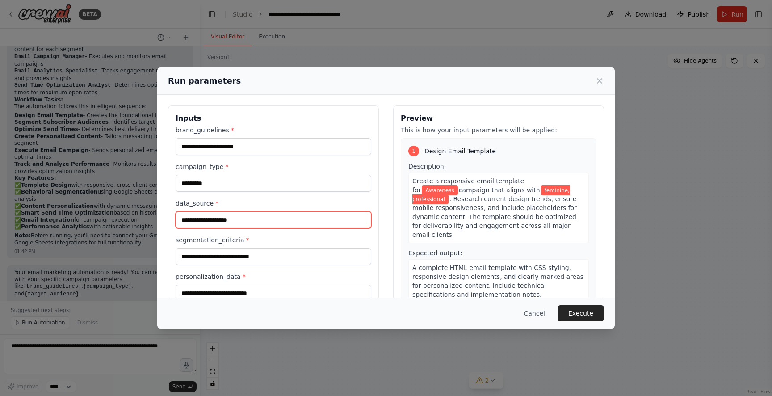
click at [232, 213] on input "data_source *" at bounding box center [274, 219] width 196 height 17
click at [210, 215] on input "data_source *" at bounding box center [274, 219] width 196 height 17
type input "********"
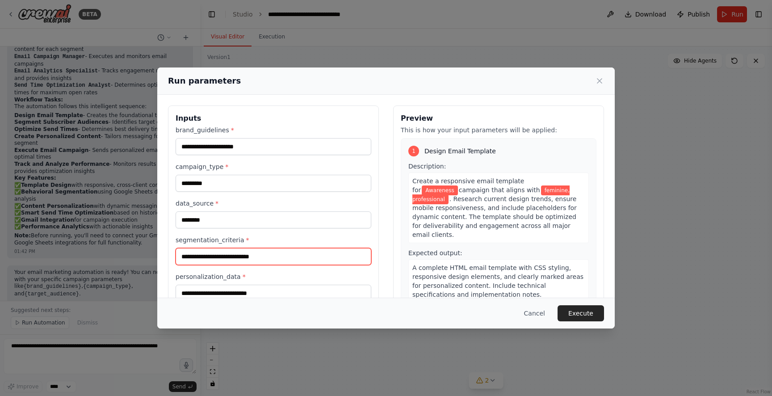
click at [223, 251] on input "segmentation_criteria *" at bounding box center [274, 256] width 196 height 17
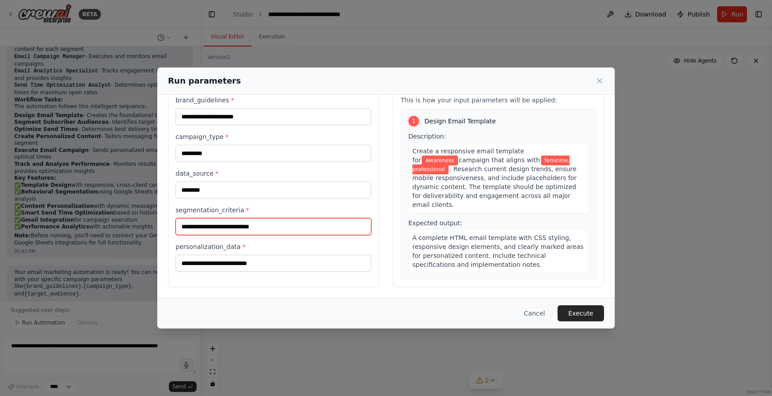
click at [228, 225] on input "segmentation_criteria *" at bounding box center [274, 226] width 196 height 17
type input "**********"
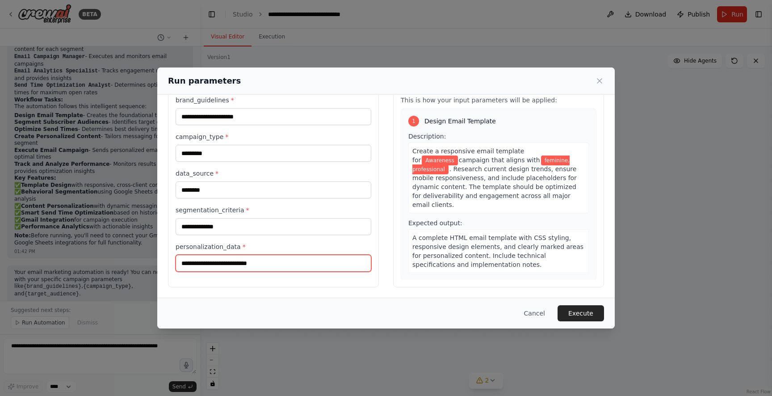
click at [218, 264] on input "personalization_data *" at bounding box center [274, 263] width 196 height 17
type input "****"
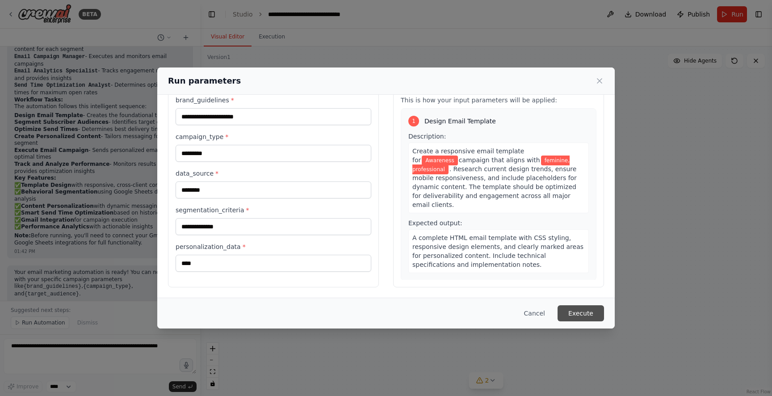
click at [579, 317] on button "Execute" at bounding box center [581, 313] width 46 height 16
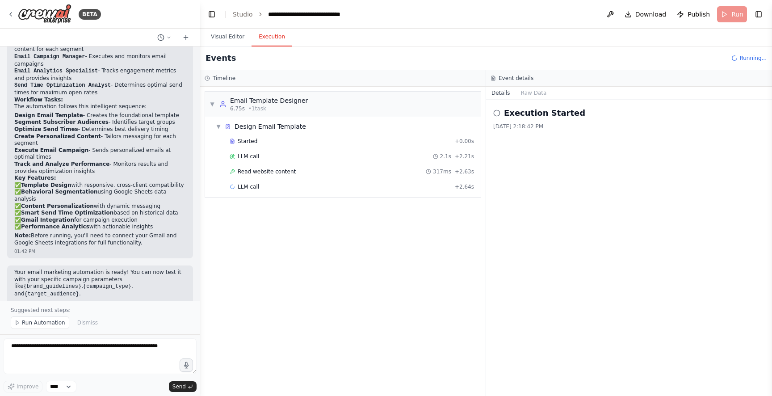
click at [260, 43] on button "Execution" at bounding box center [272, 37] width 41 height 19
click at [264, 37] on button "Execution" at bounding box center [272, 37] width 41 height 19
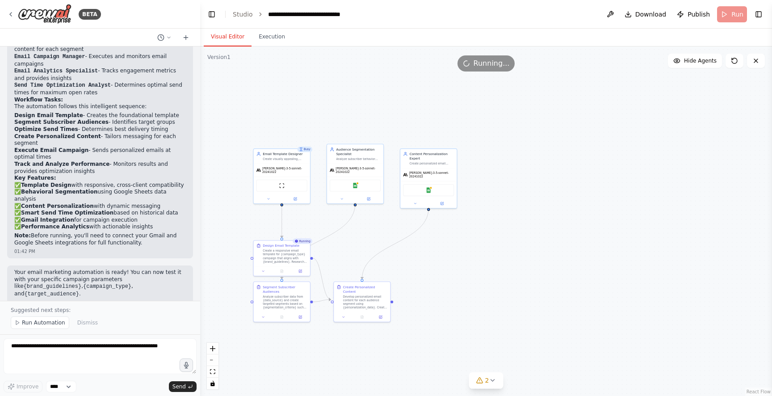
click at [218, 37] on button "Visual Editor" at bounding box center [228, 37] width 48 height 19
click at [269, 37] on button "Execution" at bounding box center [272, 37] width 41 height 19
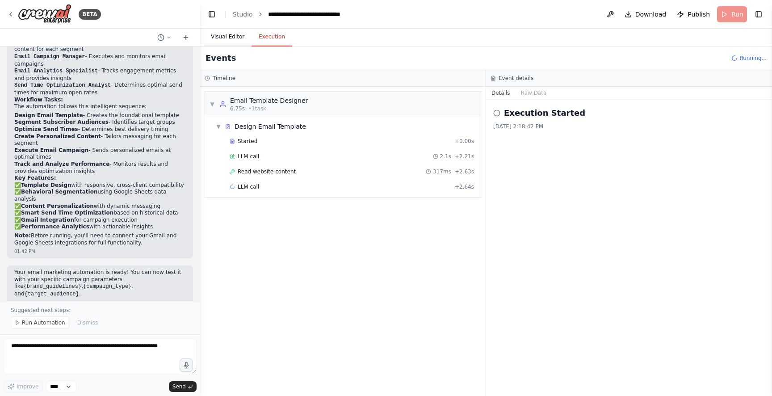
click at [239, 39] on button "Visual Editor" at bounding box center [228, 37] width 48 height 19
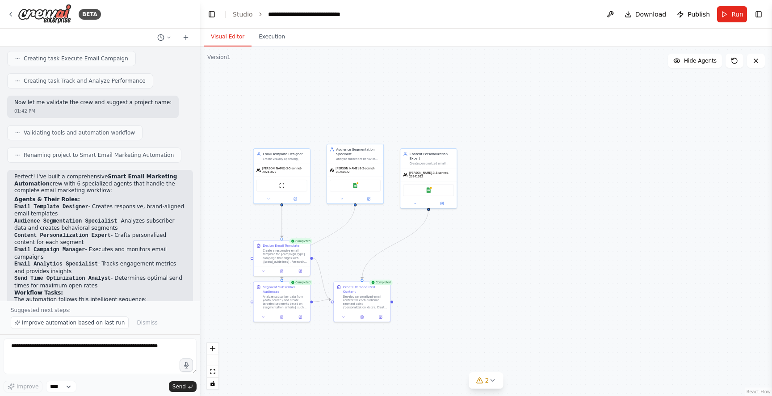
scroll to position [758, 0]
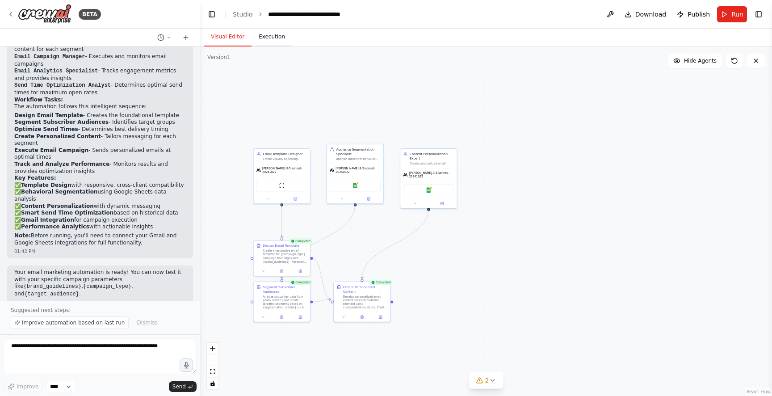
click at [272, 39] on button "Execution" at bounding box center [272, 37] width 41 height 19
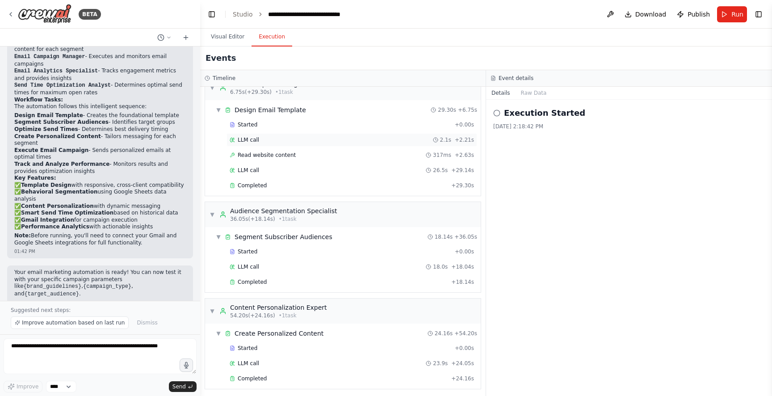
scroll to position [20, 0]
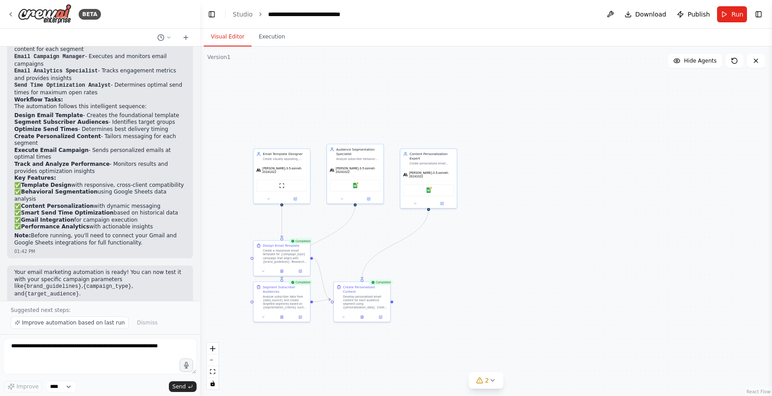
click at [226, 37] on button "Visual Editor" at bounding box center [228, 37] width 48 height 19
click at [685, 57] on button "Hide Agents" at bounding box center [695, 61] width 54 height 14
click at [685, 57] on span "Show Agents" at bounding box center [699, 60] width 35 height 7
click at [485, 382] on span "2" at bounding box center [487, 380] width 4 height 9
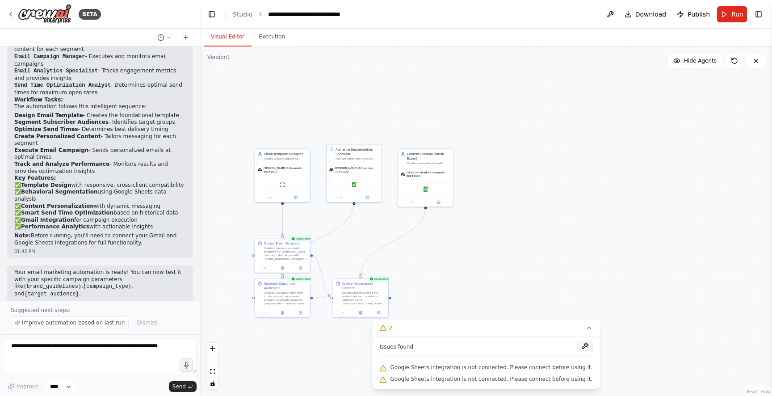
click at [577, 348] on button at bounding box center [584, 345] width 15 height 11
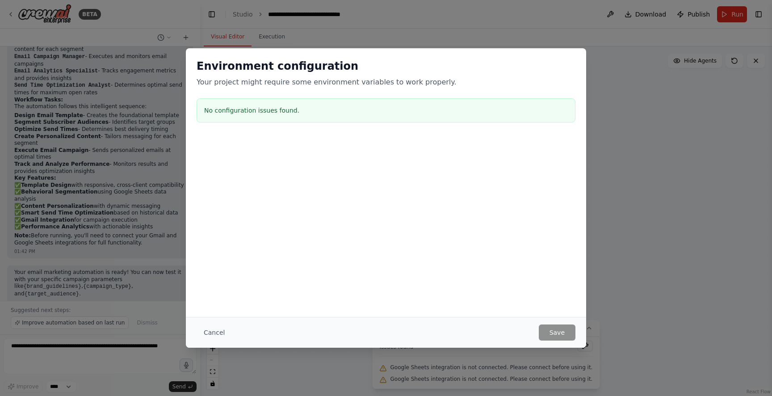
click at [457, 106] on h3 "No configuration issues found." at bounding box center [386, 110] width 364 height 9
click at [210, 328] on button "Cancel" at bounding box center [214, 332] width 35 height 16
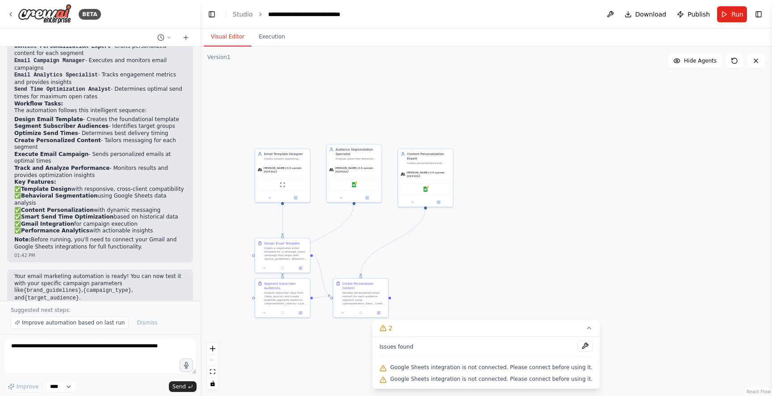
scroll to position [758, 0]
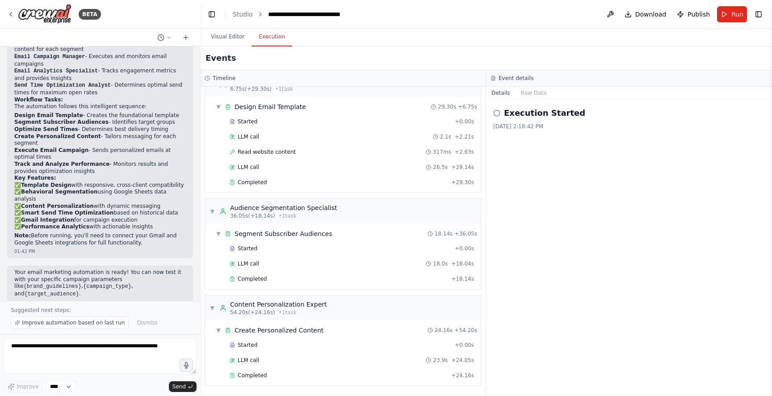
click at [267, 38] on button "Execution" at bounding box center [272, 37] width 41 height 19
click at [644, 11] on span "Download" at bounding box center [650, 14] width 31 height 9
click at [604, 58] on div "Events" at bounding box center [486, 58] width 572 height 24
click at [287, 237] on div "Segment Subscriber Audiences" at bounding box center [284, 233] width 98 height 9
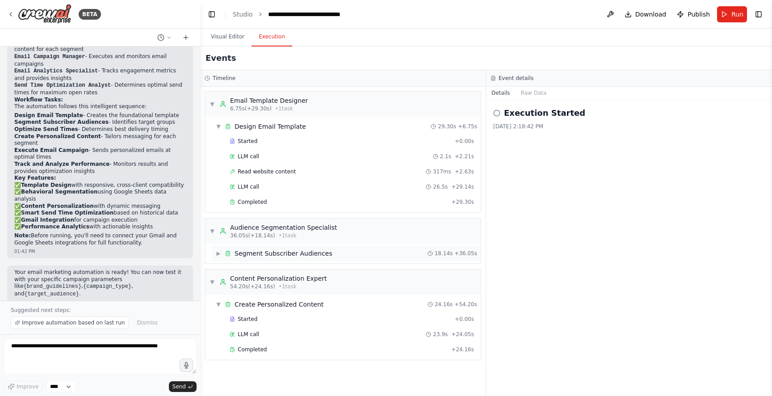
click at [287, 237] on span "• 1 task" at bounding box center [288, 235] width 18 height 7
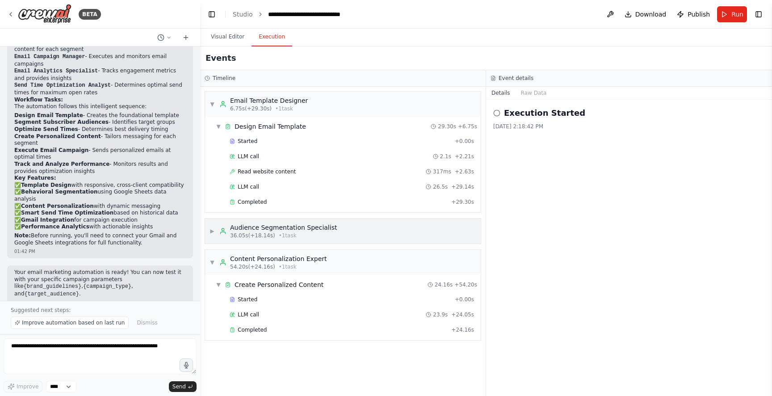
click at [211, 229] on span "▶" at bounding box center [212, 230] width 5 height 7
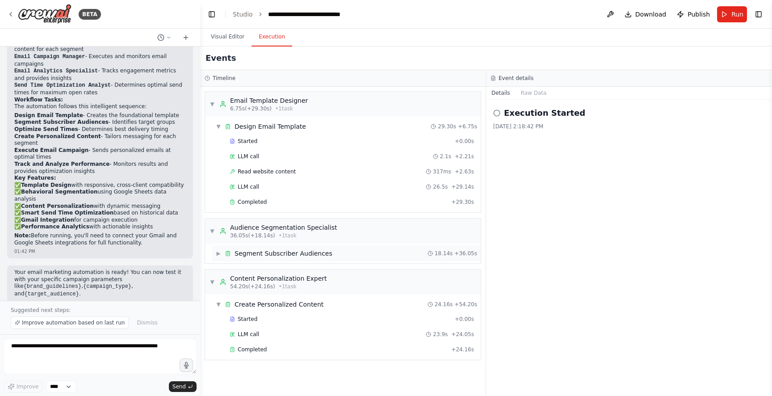
click at [216, 251] on span "▶" at bounding box center [218, 253] width 5 height 7
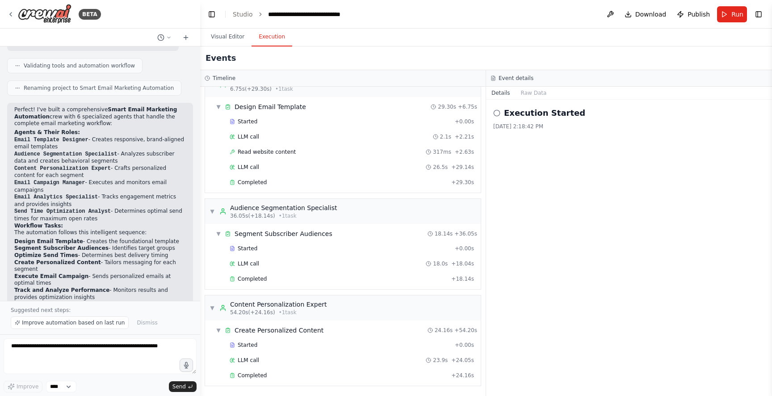
scroll to position [746, 0]
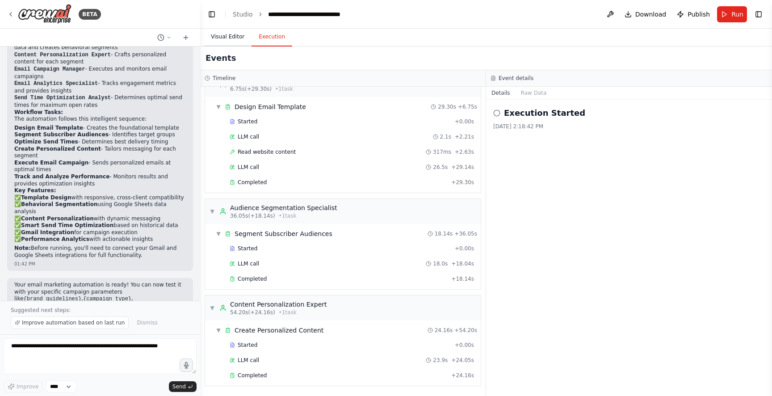
click at [224, 35] on button "Visual Editor" at bounding box center [228, 37] width 48 height 19
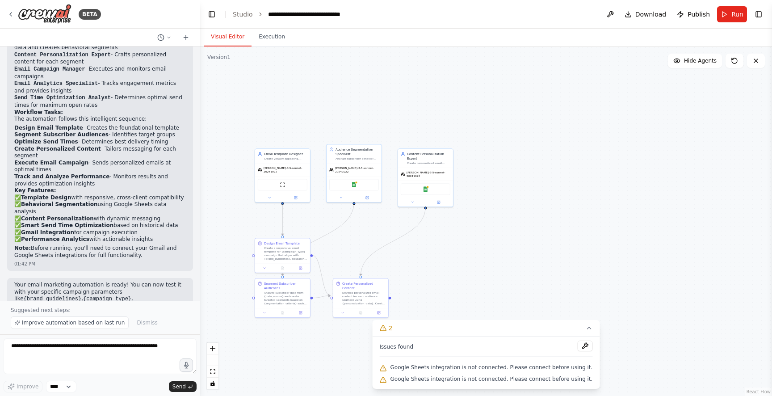
click at [586, 284] on div ".deletable-edge-delete-btn { width: 20px; height: 20px; border: 0px solid #ffff…" at bounding box center [486, 220] width 572 height 349
click at [755, 57] on icon at bounding box center [755, 60] width 7 height 7
click at [234, 13] on link "Studio" at bounding box center [243, 14] width 20 height 7
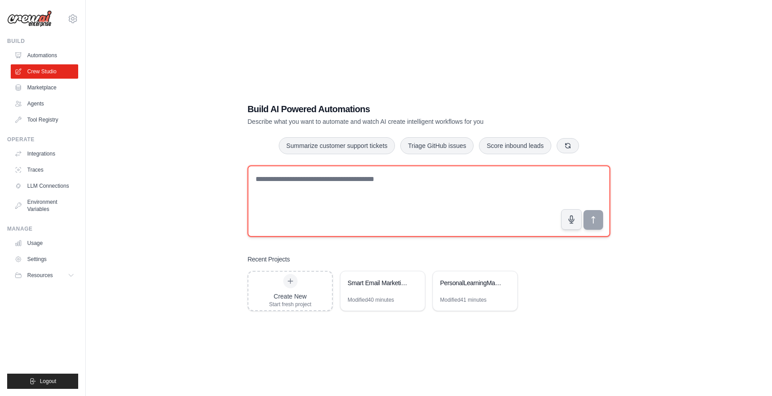
click at [334, 174] on textarea at bounding box center [429, 200] width 363 height 71
type textarea "**********"
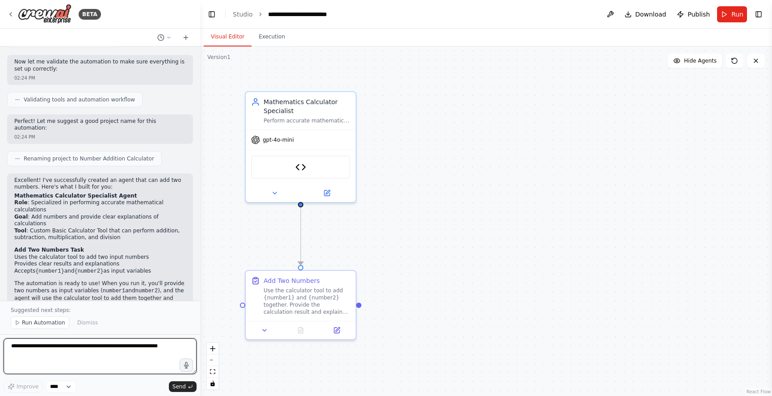
scroll to position [479, 0]
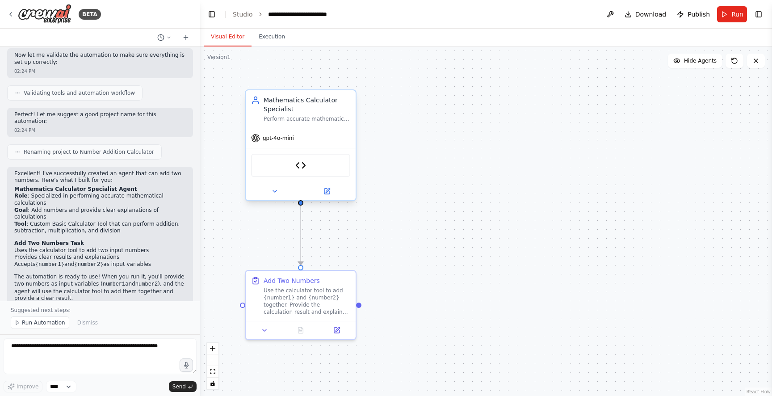
click at [295, 140] on div "gpt-4o-mini" at bounding box center [301, 138] width 110 height 20
click at [291, 167] on div "Basic Calculator" at bounding box center [300, 165] width 99 height 23
click at [264, 141] on span "gpt-4o-mini" at bounding box center [278, 137] width 31 height 7
click at [298, 167] on img at bounding box center [300, 165] width 11 height 11
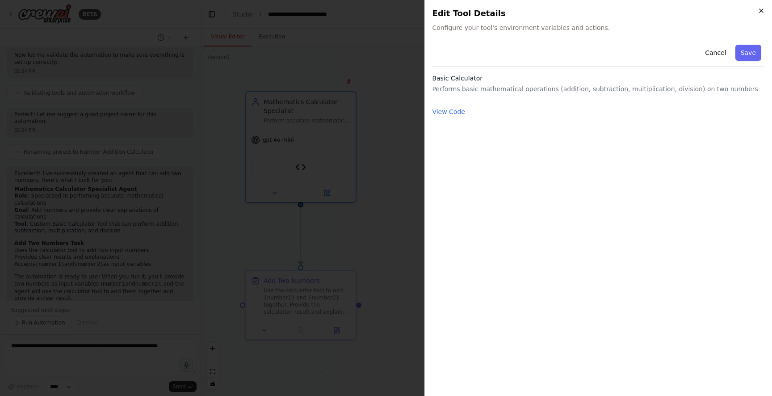
click at [762, 9] on icon "button" at bounding box center [762, 11] width 4 height 4
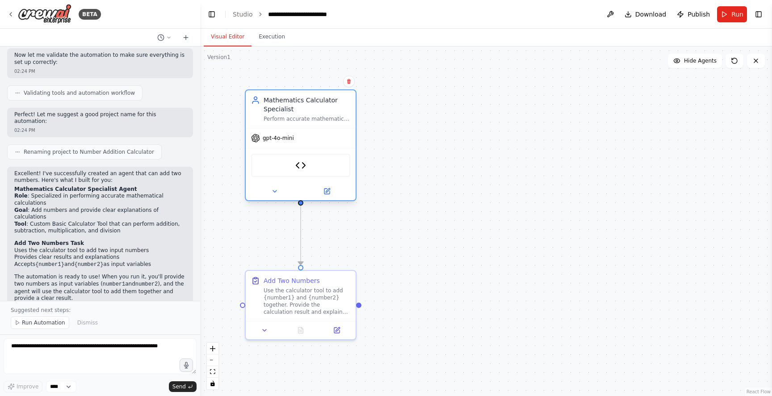
click at [280, 127] on div "Mathematics Calculator Specialist Perform accurate mathematical calculations, p…" at bounding box center [301, 109] width 110 height 38
click at [275, 190] on icon at bounding box center [274, 191] width 7 height 7
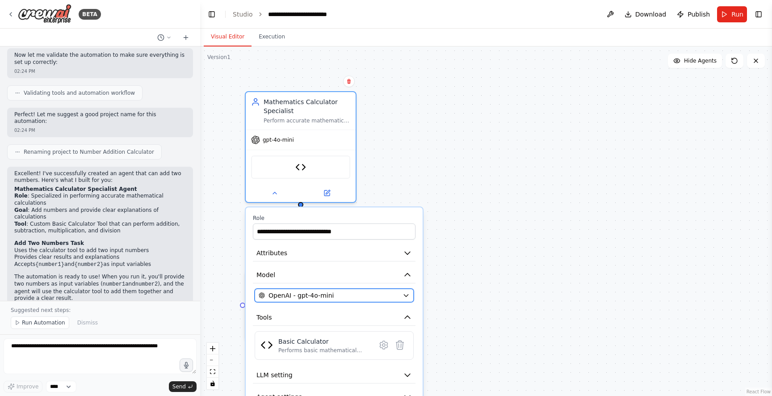
click at [311, 294] on span "OpenAI - gpt-4o-mini" at bounding box center [301, 295] width 65 height 9
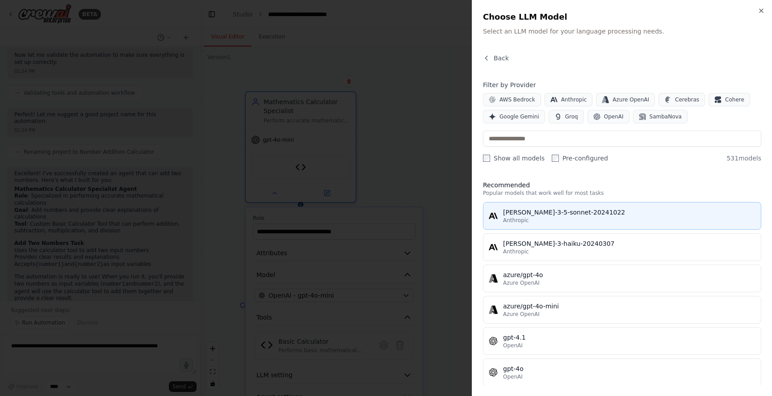
click at [548, 212] on div "[PERSON_NAME]-3-5-sonnet-20241022" at bounding box center [629, 212] width 252 height 9
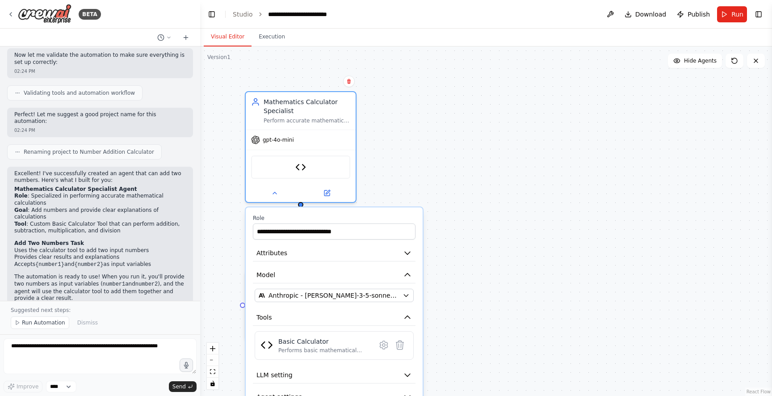
click at [547, 156] on div ".deletable-edge-delete-btn { width: 20px; height: 20px; border: 0px solid #ffff…" at bounding box center [486, 220] width 572 height 349
click at [479, 227] on div ".deletable-edge-delete-btn { width: 20px; height: 20px; border: 0px solid #ffff…" at bounding box center [486, 220] width 572 height 349
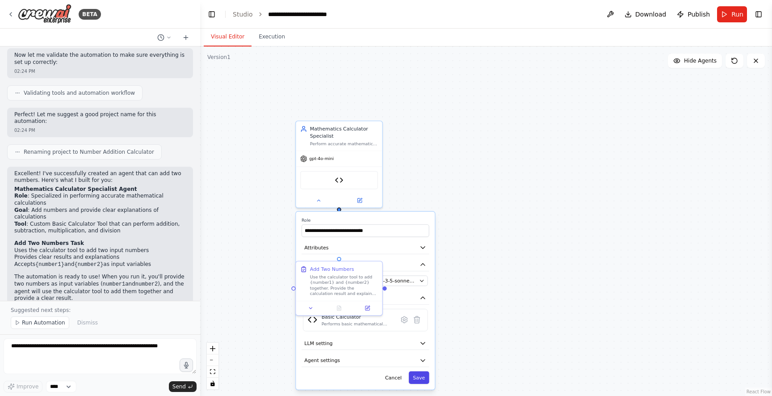
click at [417, 374] on button "Save" at bounding box center [419, 377] width 21 height 13
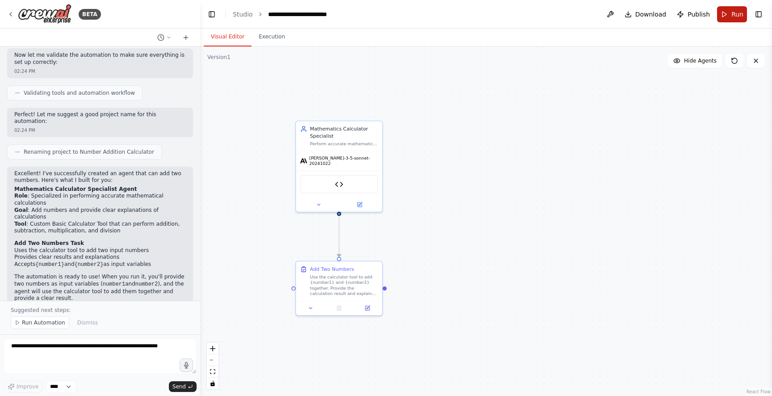
click at [727, 19] on button "Run" at bounding box center [732, 14] width 30 height 16
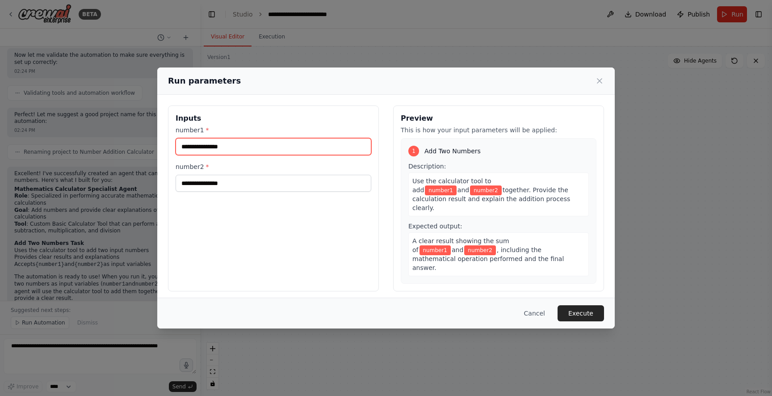
click at [255, 143] on input "number1 *" at bounding box center [274, 146] width 196 height 17
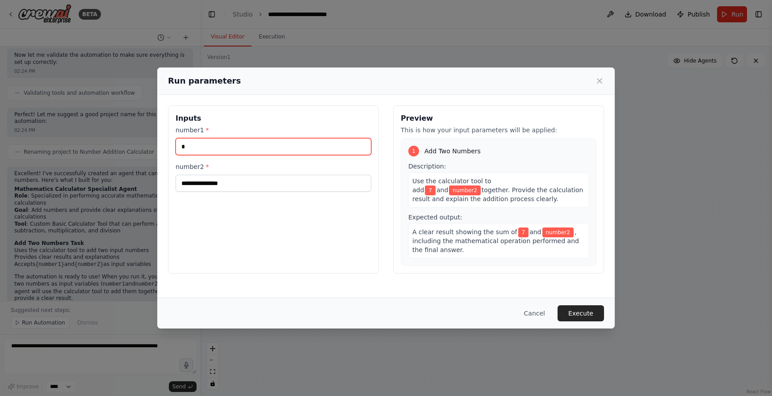
click at [255, 143] on input "*" at bounding box center [274, 146] width 196 height 17
type input "*"
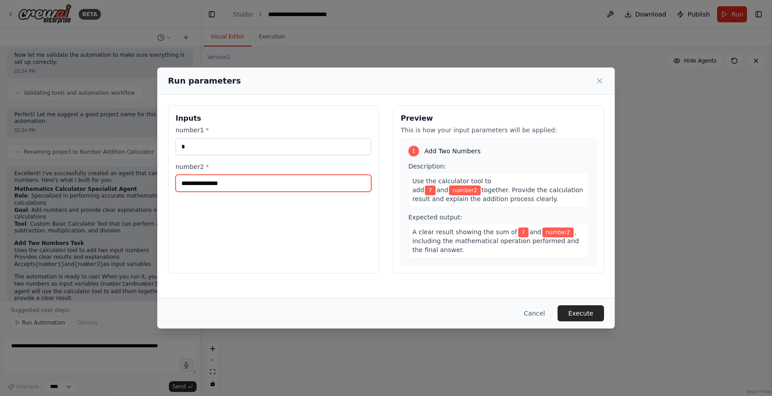
click at [242, 180] on input "number2 *" at bounding box center [274, 183] width 196 height 17
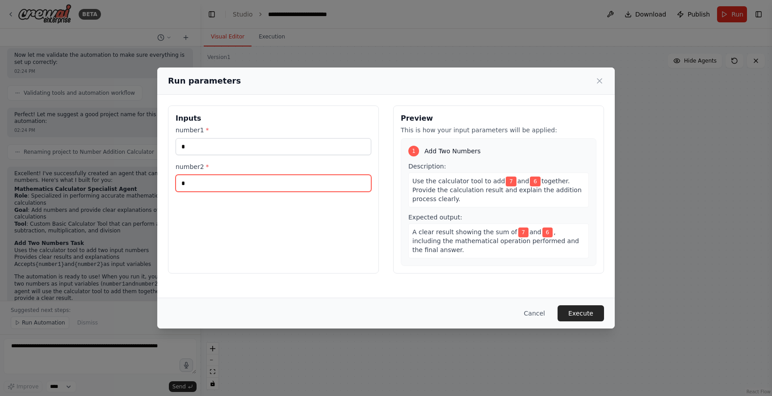
type input "*"
click at [595, 308] on button "Execute" at bounding box center [581, 313] width 46 height 16
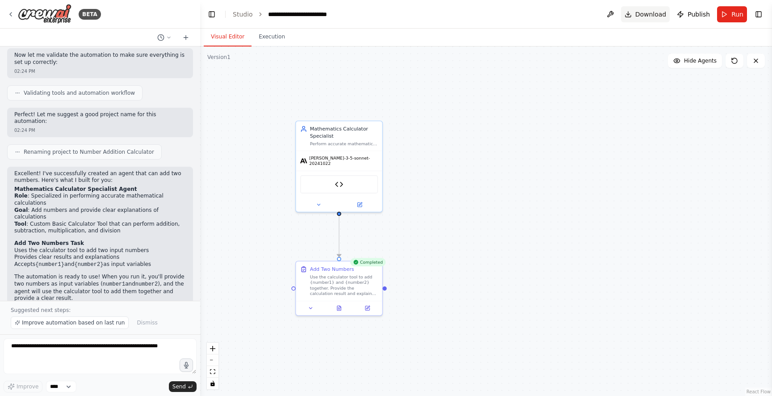
click at [651, 17] on span "Download" at bounding box center [650, 14] width 31 height 9
click at [267, 34] on button "Execution" at bounding box center [272, 37] width 41 height 19
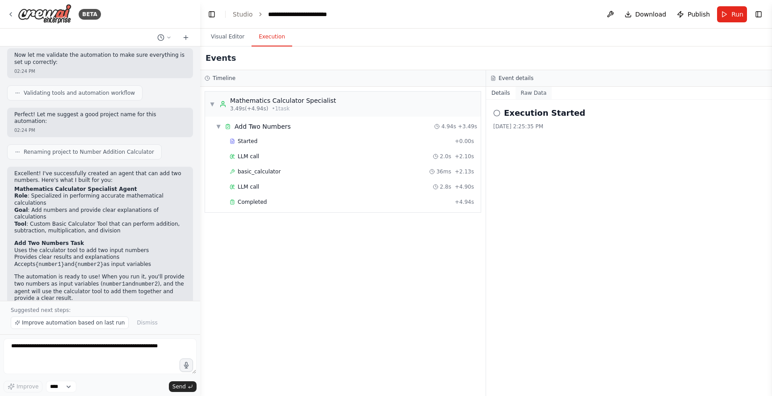
click at [531, 95] on button "Raw Data" at bounding box center [534, 93] width 37 height 13
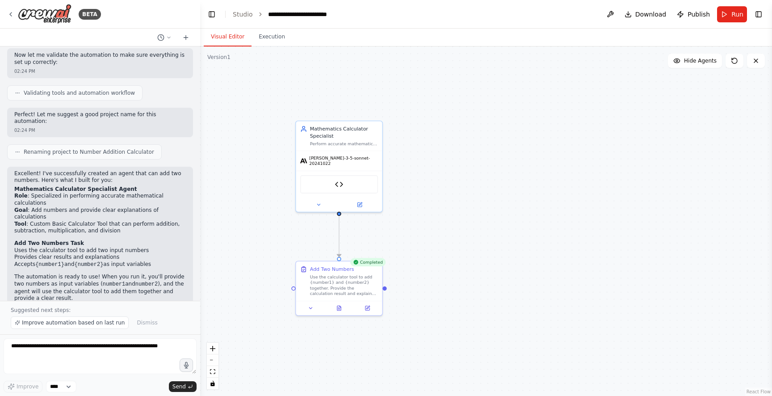
click at [236, 31] on button "Visual Editor" at bounding box center [228, 37] width 48 height 19
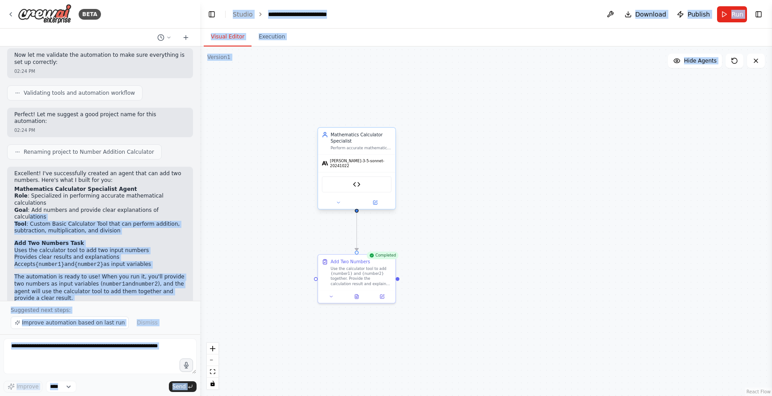
drag, startPoint x: 164, startPoint y: 161, endPoint x: 331, endPoint y: 148, distance: 167.2
click at [331, 148] on div "BETA create an agent that can add two numbers 02:23 PM ▶ Thought process I'll h…" at bounding box center [386, 198] width 772 height 396
click at [418, 108] on div ".deletable-edge-delete-btn { width: 20px; height: 20px; border: 0px solid #ffff…" at bounding box center [486, 220] width 572 height 349
click at [234, 168] on div ".deletable-edge-delete-btn { width: 20px; height: 20px; border: 0px solid #ffff…" at bounding box center [486, 220] width 572 height 349
click at [93, 304] on div "02:24 PM" at bounding box center [100, 307] width 172 height 7
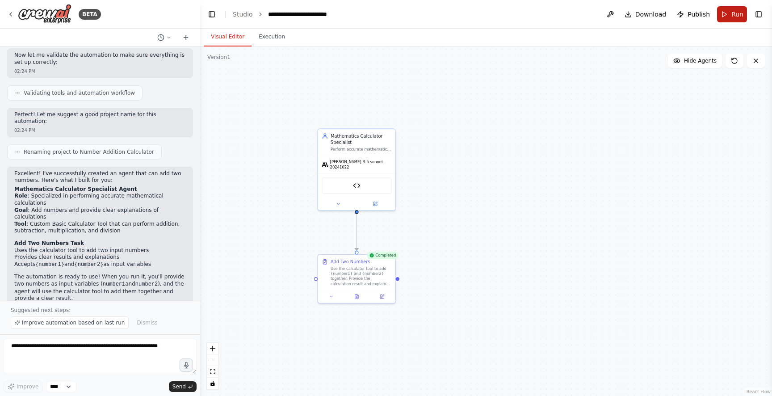
click at [724, 15] on button "Run" at bounding box center [732, 14] width 30 height 16
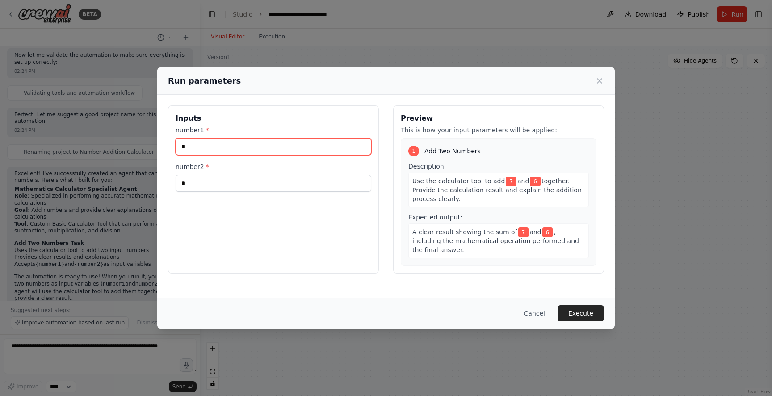
click at [288, 147] on input "*" at bounding box center [274, 146] width 196 height 17
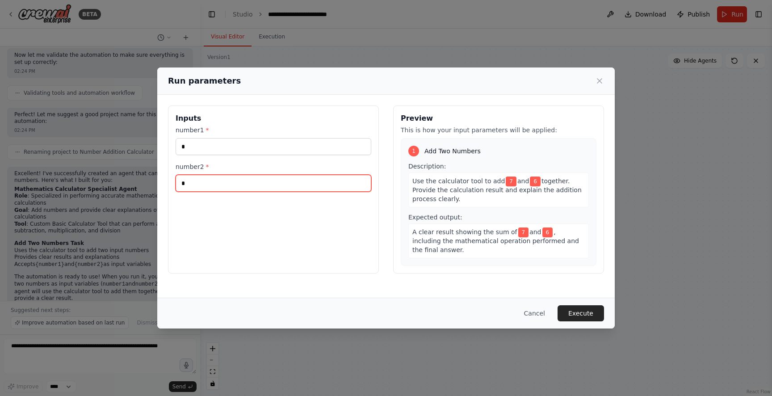
click at [202, 184] on input "*" at bounding box center [274, 183] width 196 height 17
click at [595, 306] on button "Execute" at bounding box center [581, 313] width 46 height 16
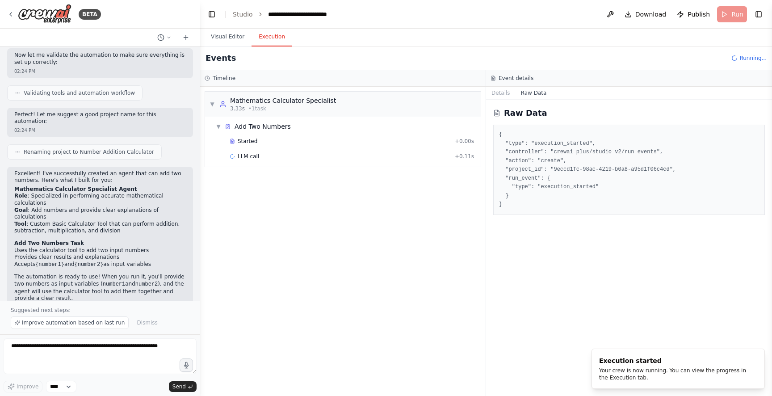
click at [268, 36] on button "Execution" at bounding box center [272, 37] width 41 height 19
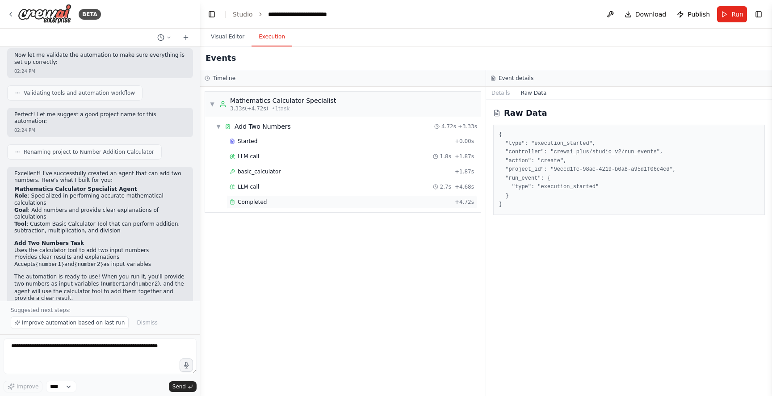
click at [267, 197] on div "Completed + 4.72s" at bounding box center [352, 201] width 251 height 13
